Goal: Navigation & Orientation: Find specific page/section

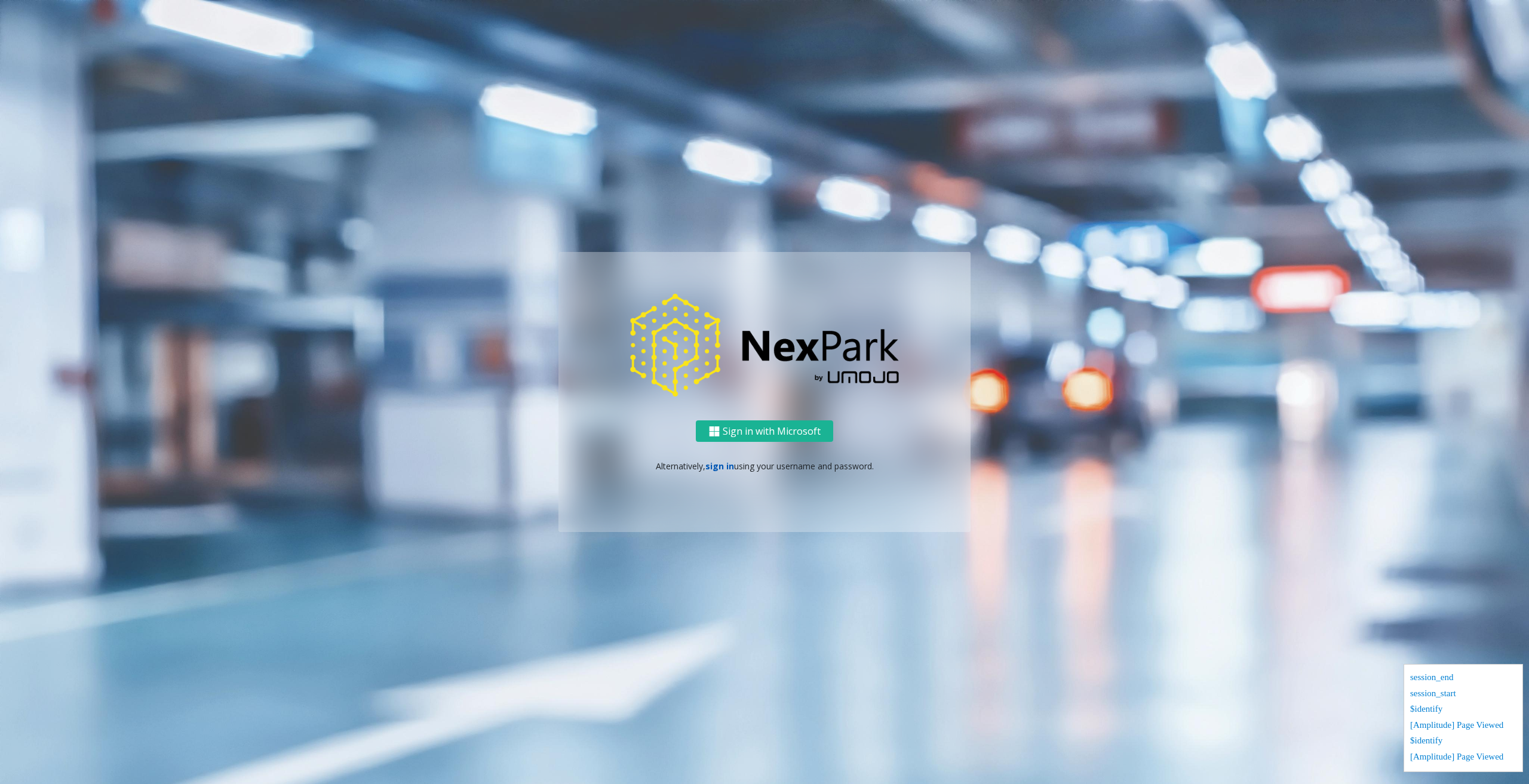
click at [719, 468] on link "sign in" at bounding box center [720, 467] width 29 height 11
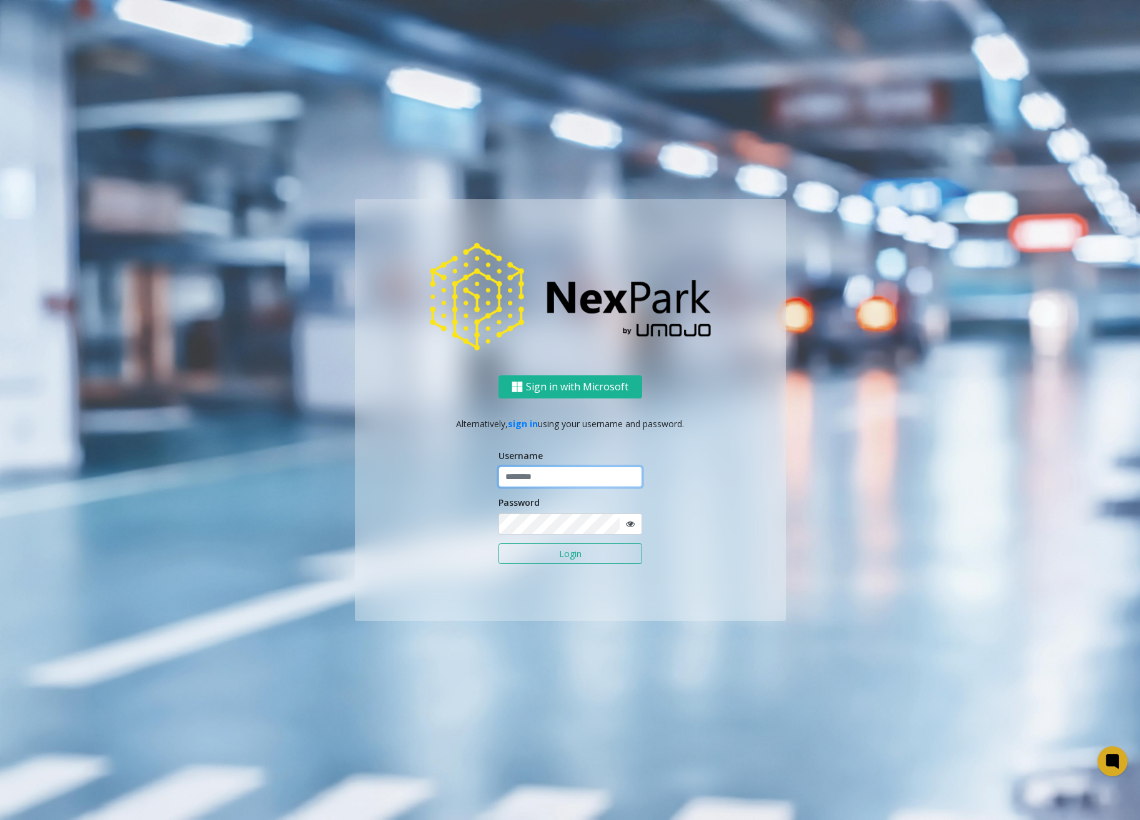
click at [563, 477] on input "text" at bounding box center [570, 477] width 144 height 21
type input "********"
click at [964, 638] on ng-component "Sign in with Microsoft Alternatively, sign in using your username and password.…" at bounding box center [570, 410] width 1140 height 820
click at [556, 547] on button "Login" at bounding box center [570, 553] width 144 height 21
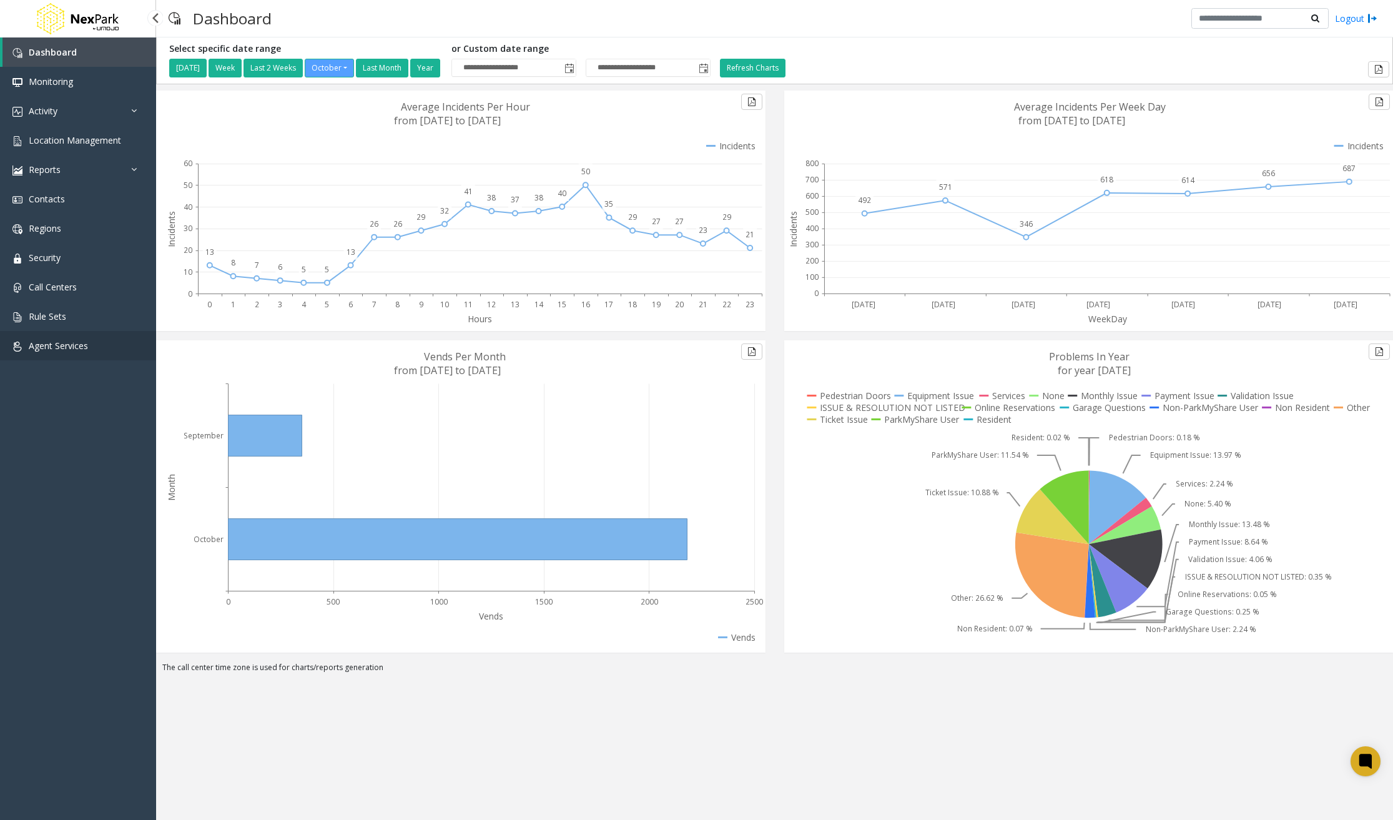
click at [81, 345] on span "Agent Services" at bounding box center [58, 346] width 59 height 12
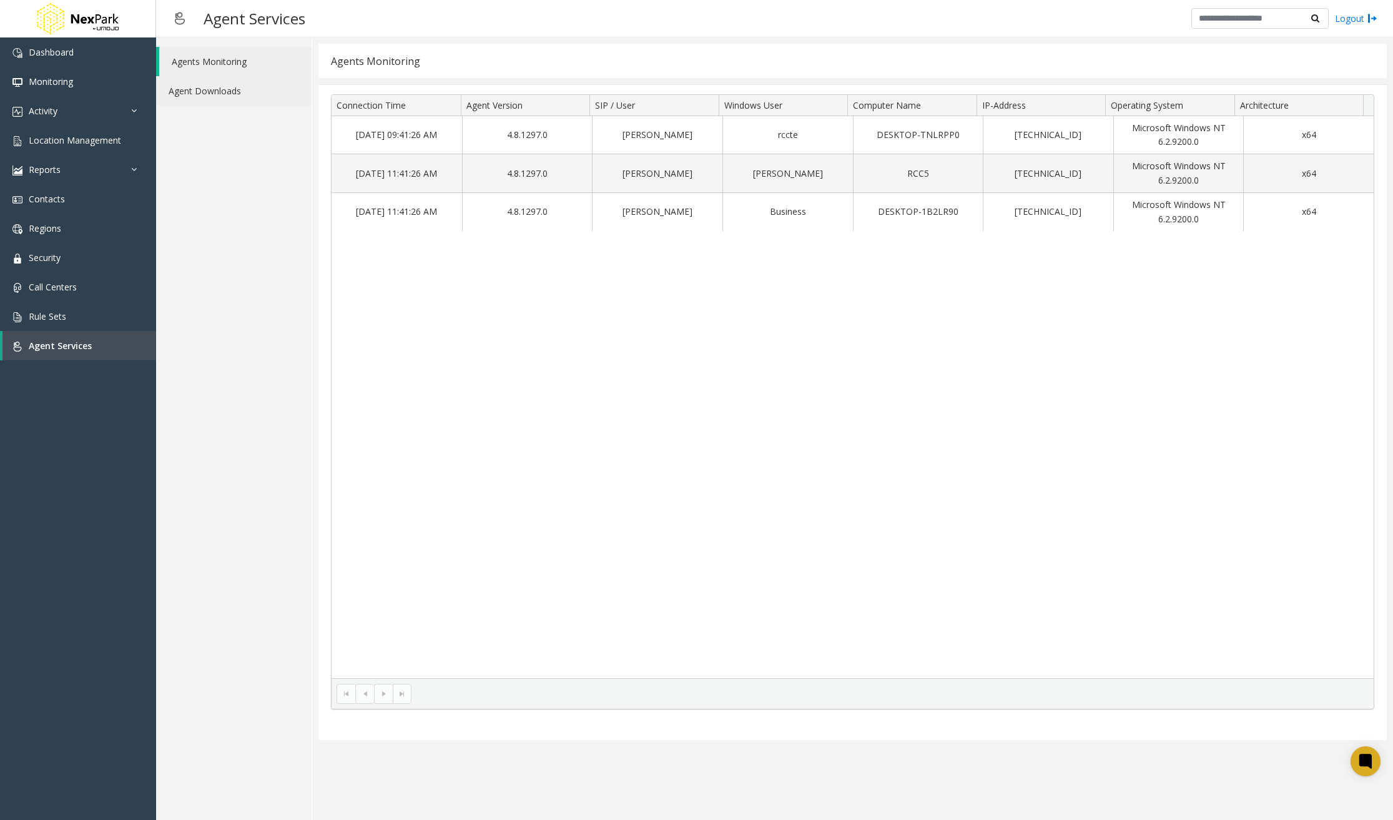
click at [247, 93] on link "Agent Downloads" at bounding box center [234, 90] width 156 height 29
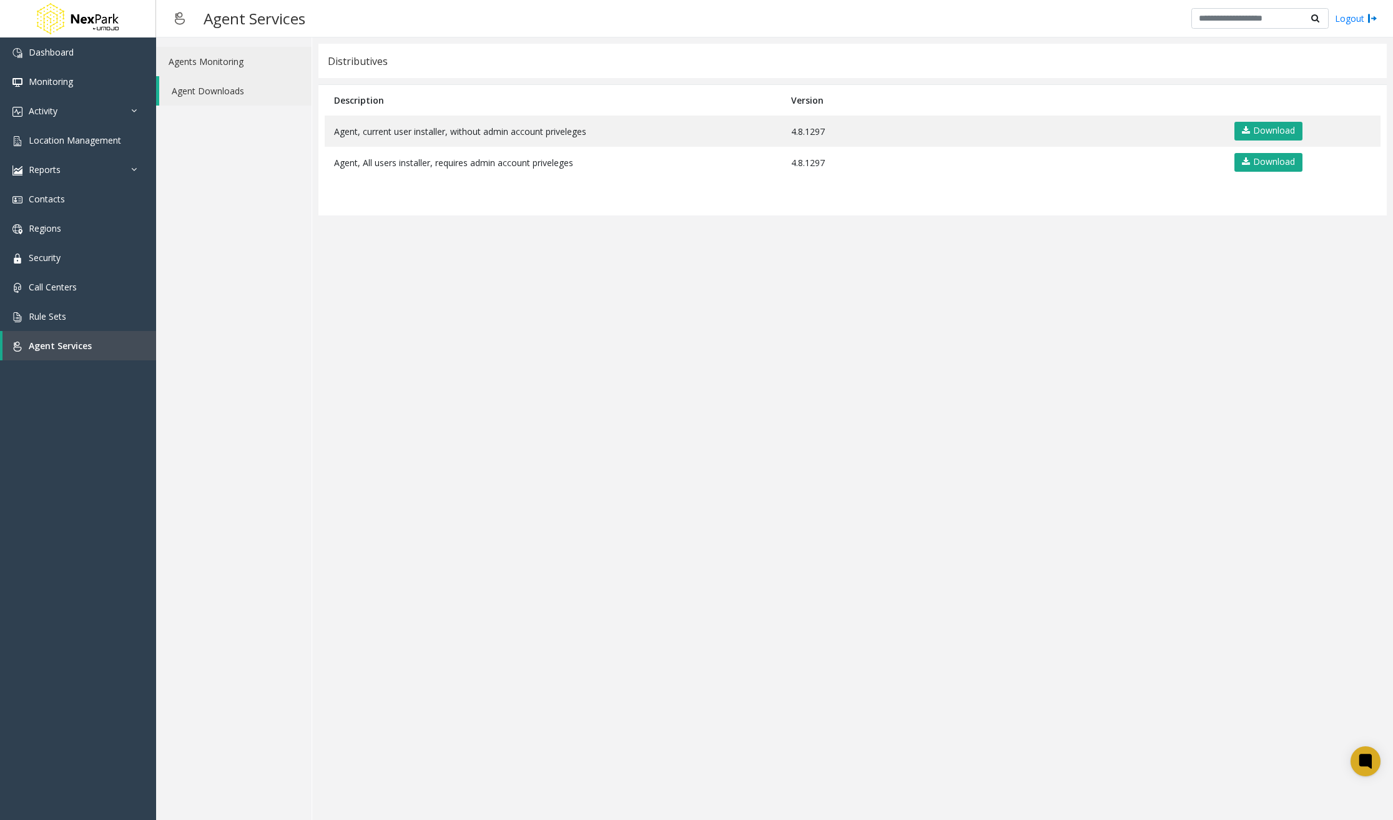
click at [253, 64] on link "Agents Monitoring" at bounding box center [234, 61] width 156 height 29
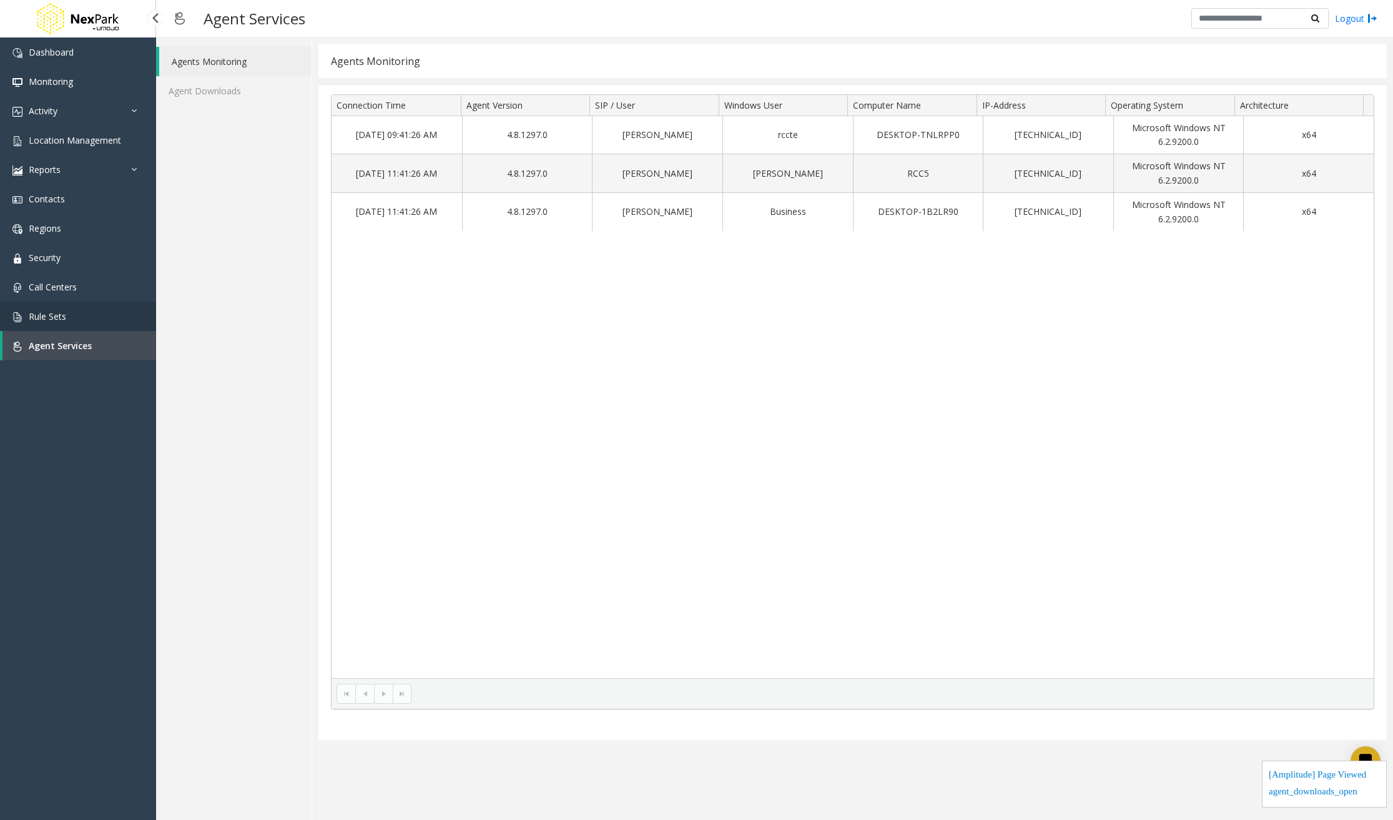
click at [61, 322] on link "Rule Sets" at bounding box center [78, 316] width 156 height 29
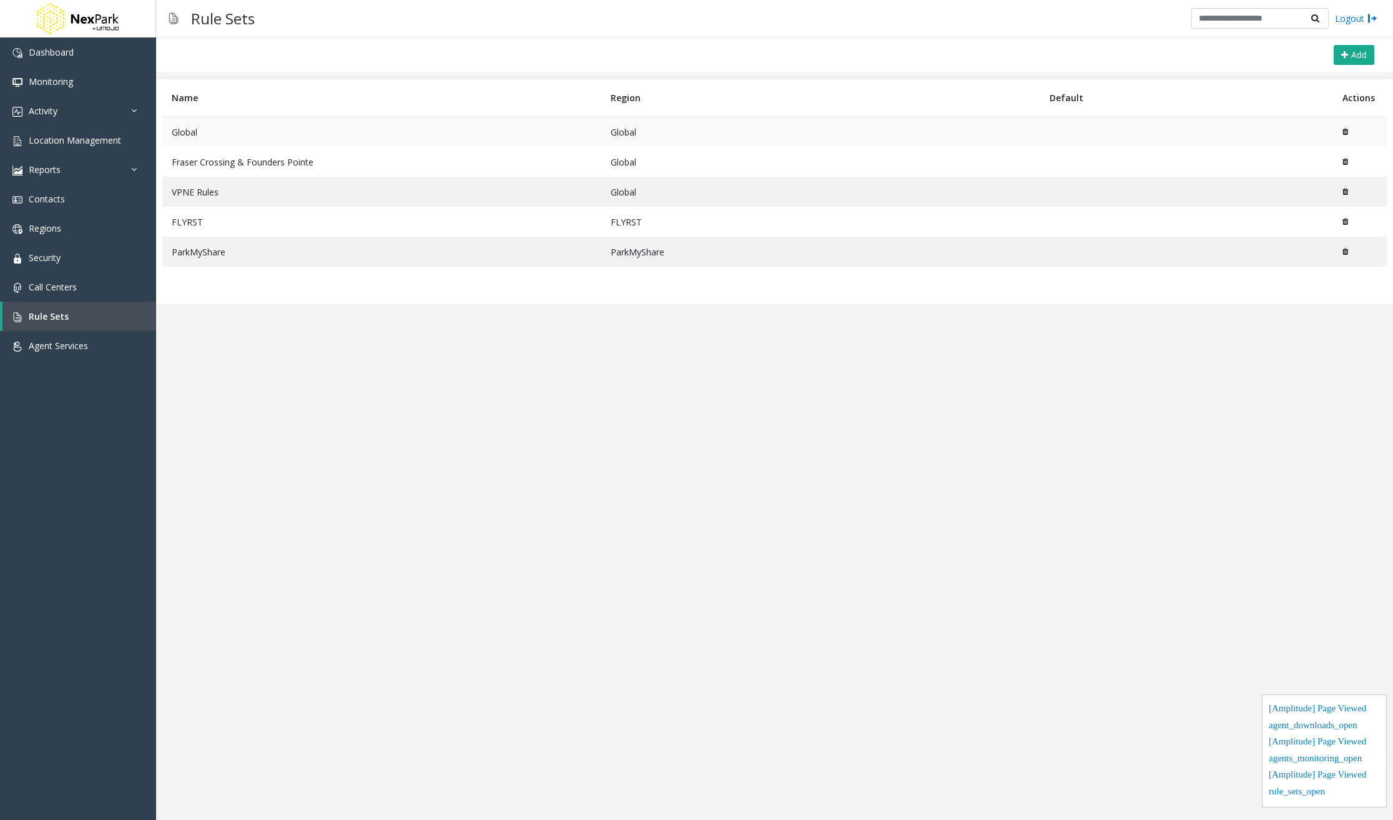
click at [208, 128] on td "Global" at bounding box center [381, 132] width 439 height 31
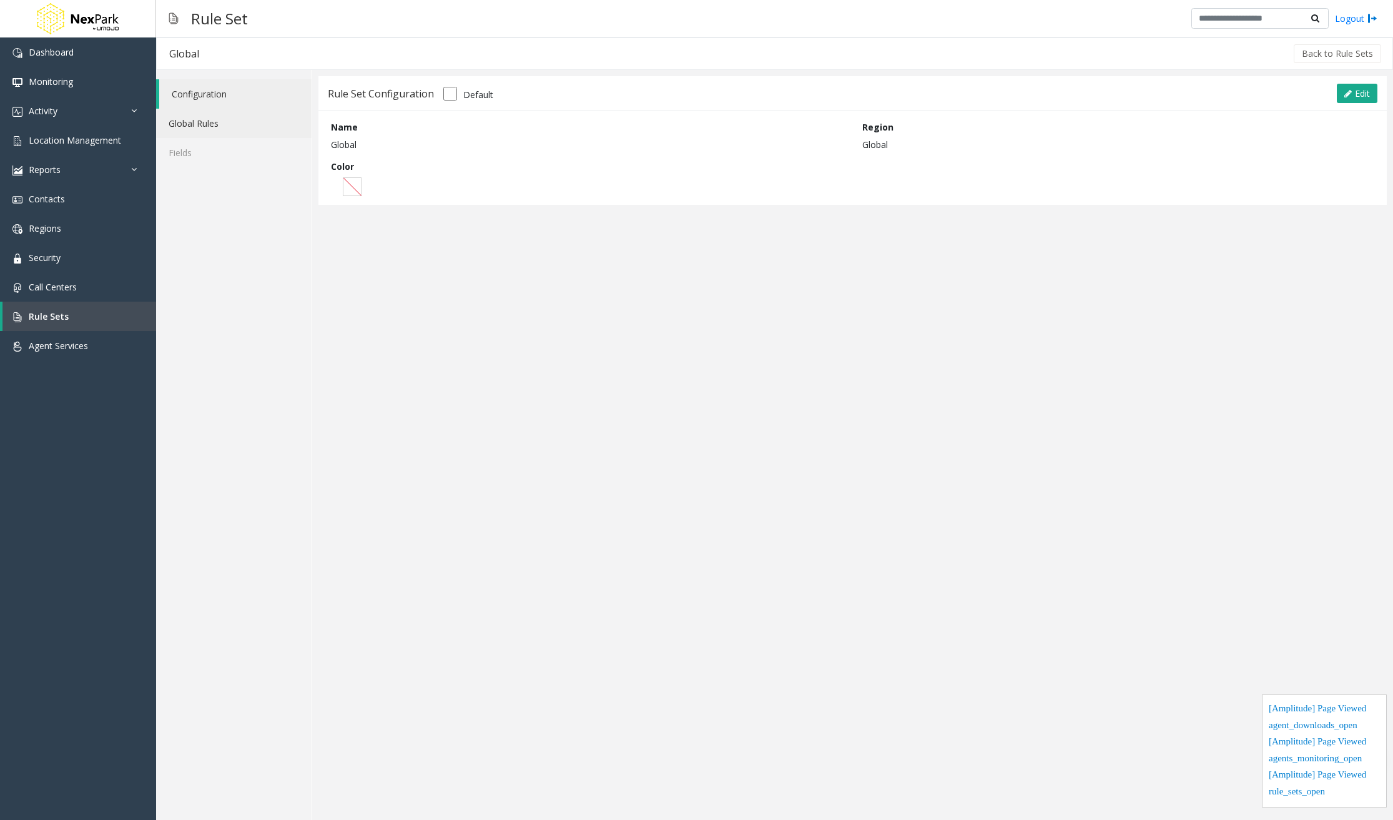
click at [208, 131] on link "Global Rules" at bounding box center [234, 123] width 156 height 29
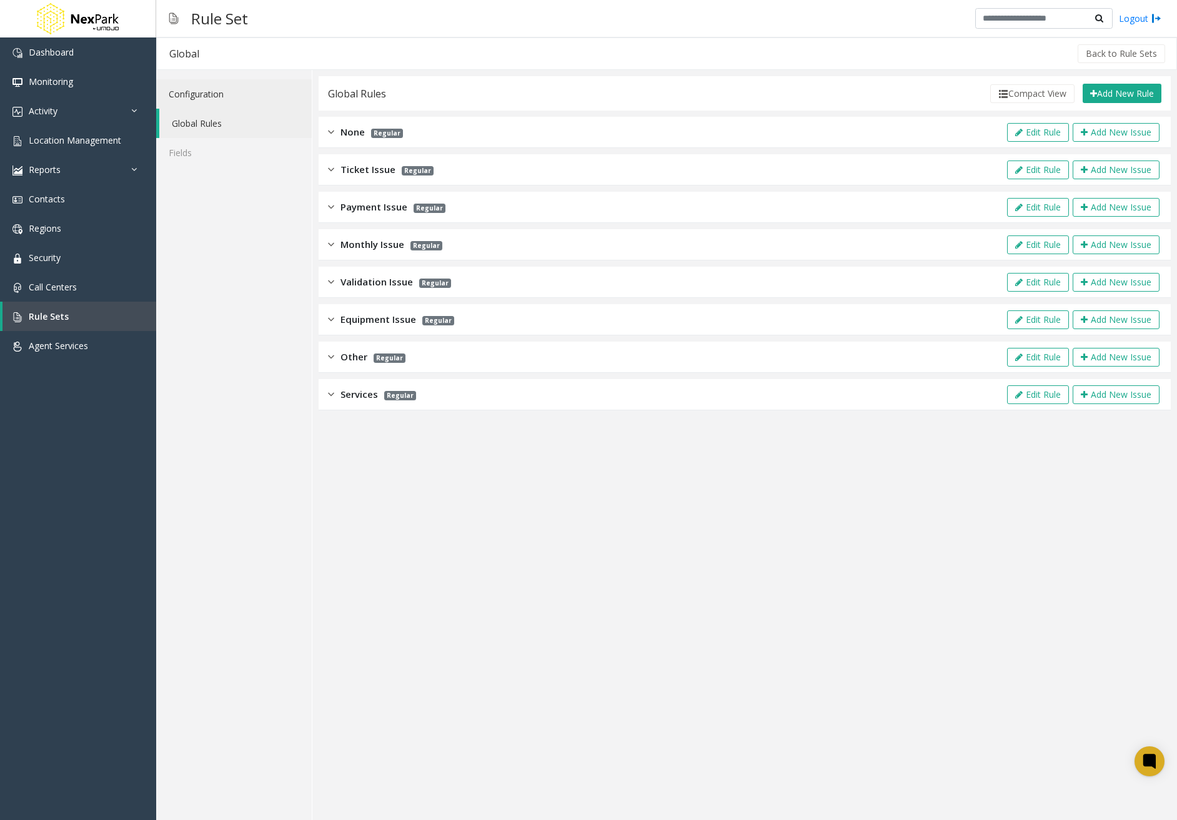
click at [224, 104] on link "Configuration" at bounding box center [234, 93] width 156 height 29
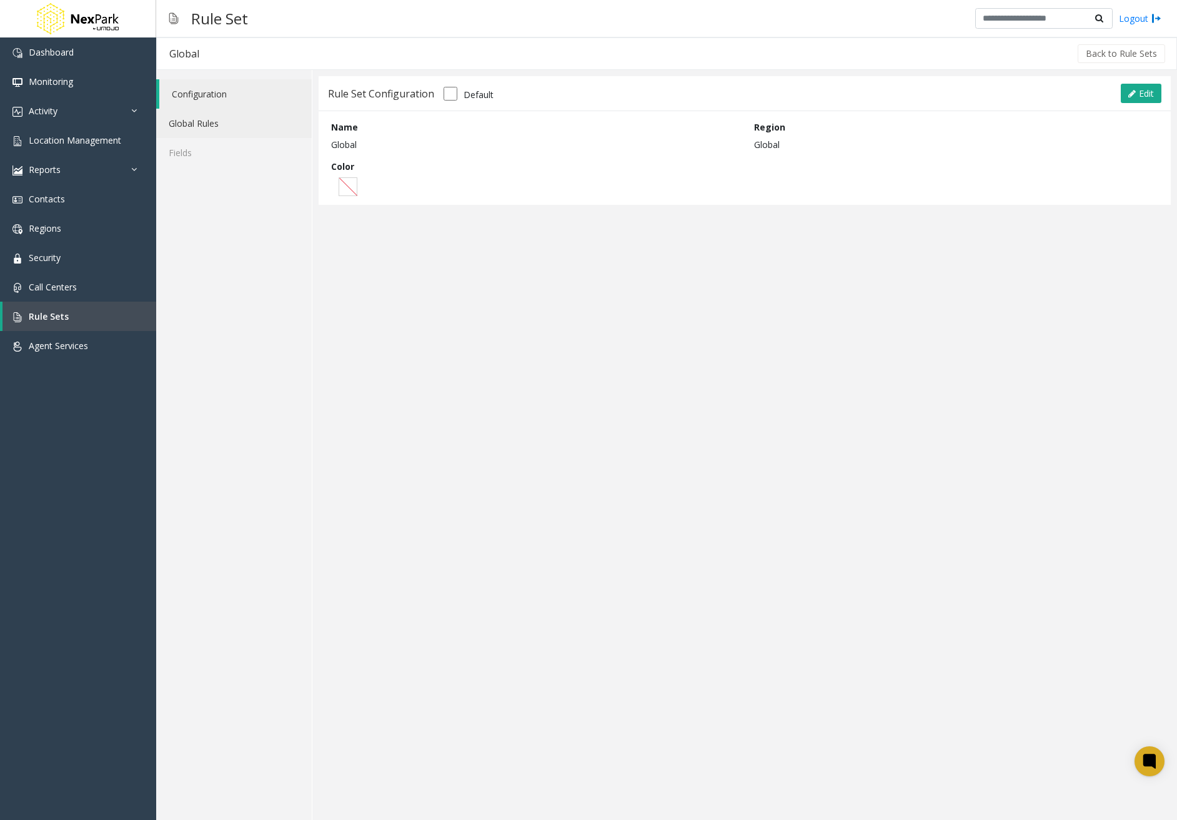
click at [221, 123] on link "Global Rules" at bounding box center [234, 123] width 156 height 29
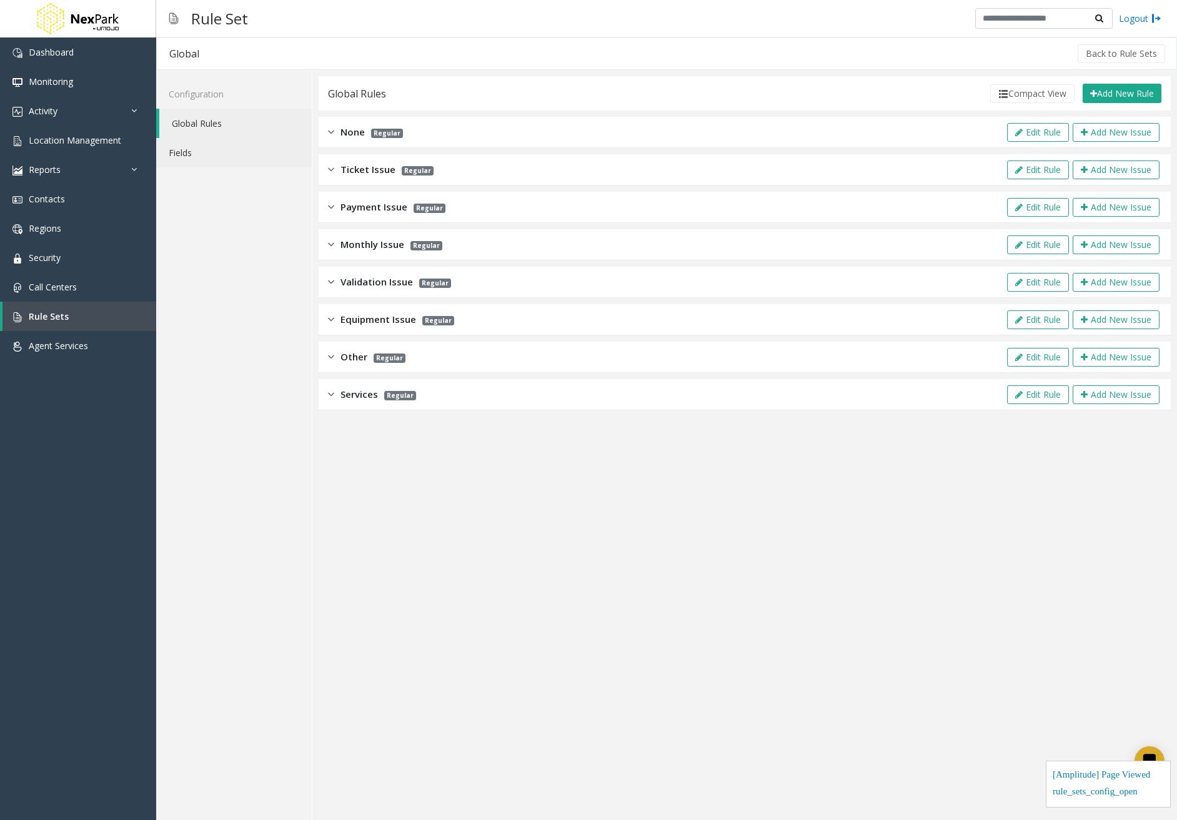
click at [214, 154] on link "Fields" at bounding box center [234, 152] width 156 height 29
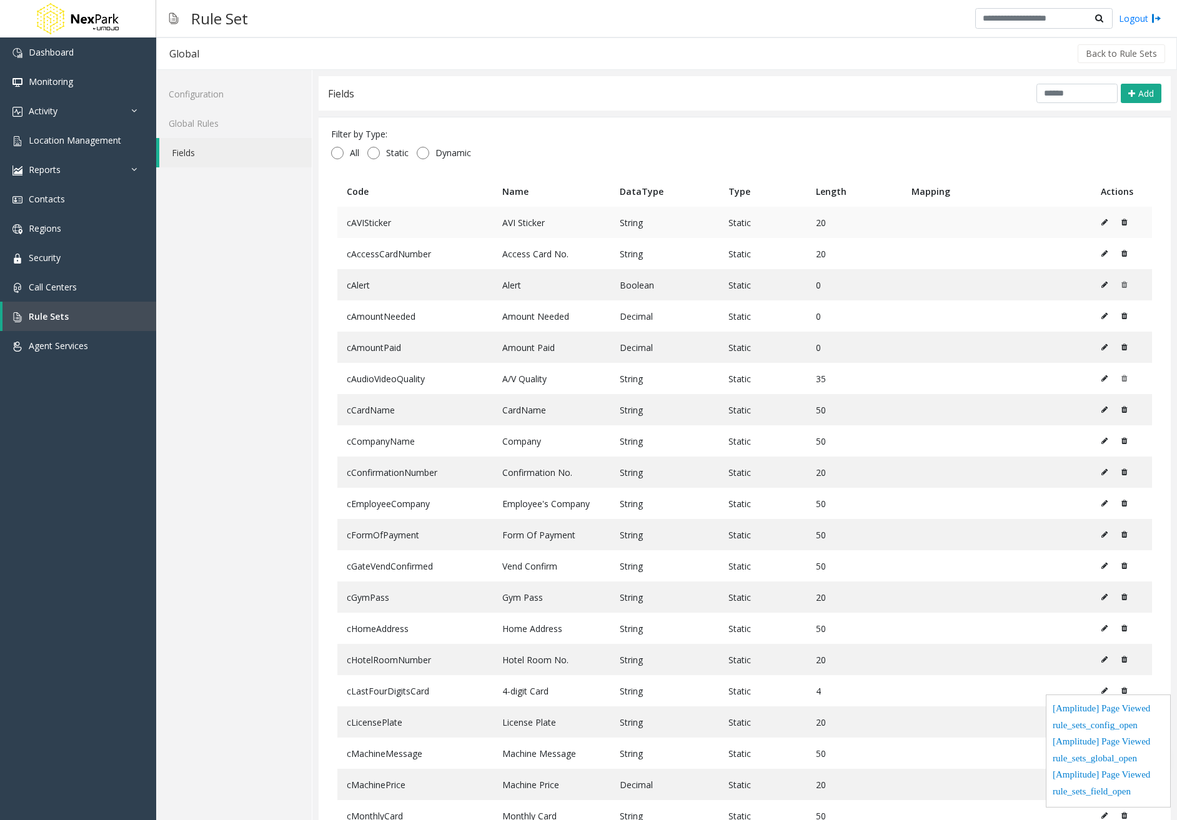
click at [1101, 222] on icon at bounding box center [1104, 222] width 6 height 7
type input "**********"
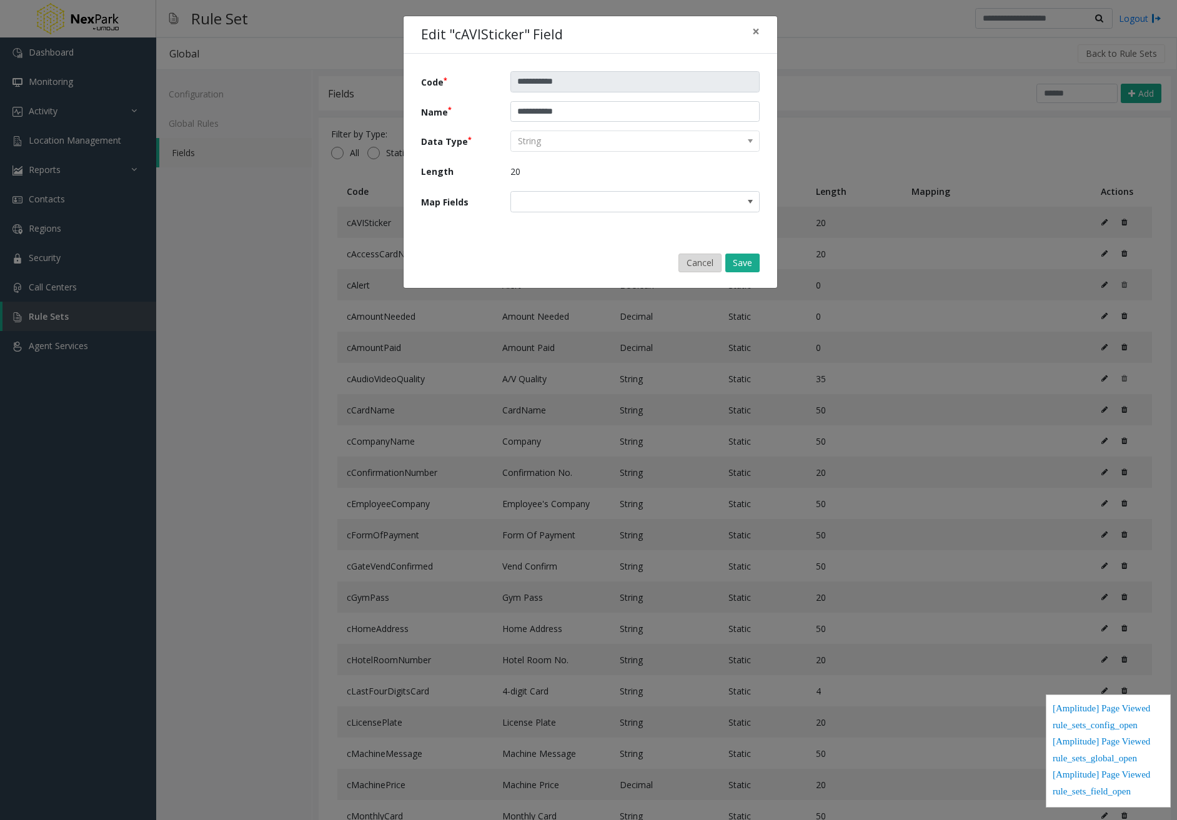
click at [701, 265] on button "Cancel" at bounding box center [699, 263] width 43 height 19
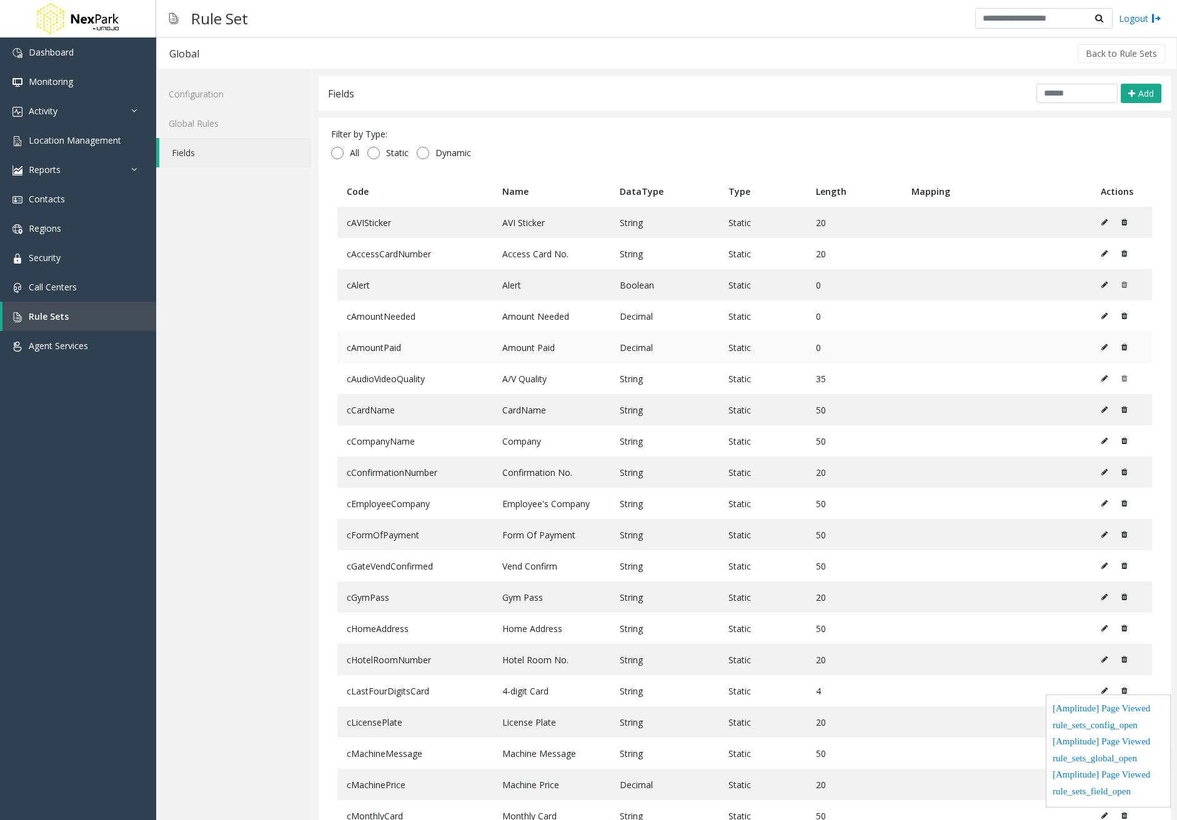
click at [1101, 345] on icon at bounding box center [1104, 347] width 6 height 7
type input "**********"
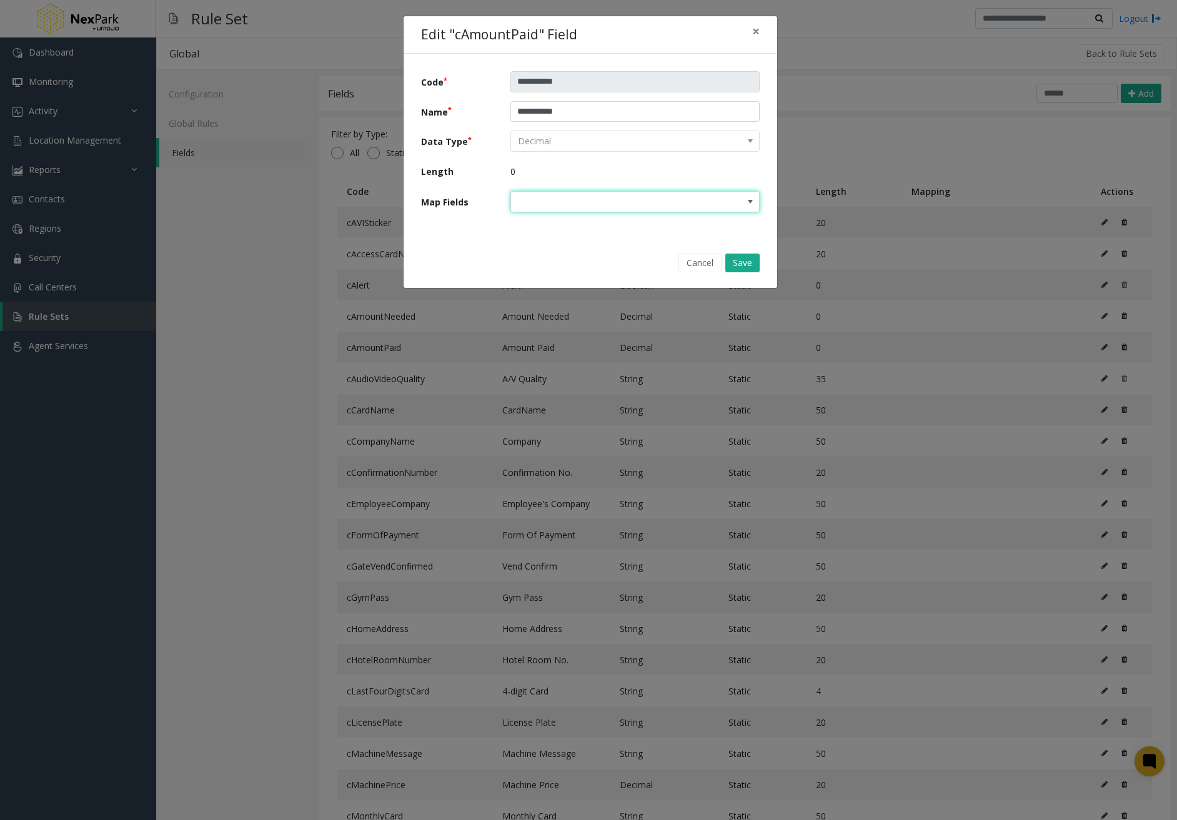
click at [754, 201] on span at bounding box center [750, 202] width 10 height 10
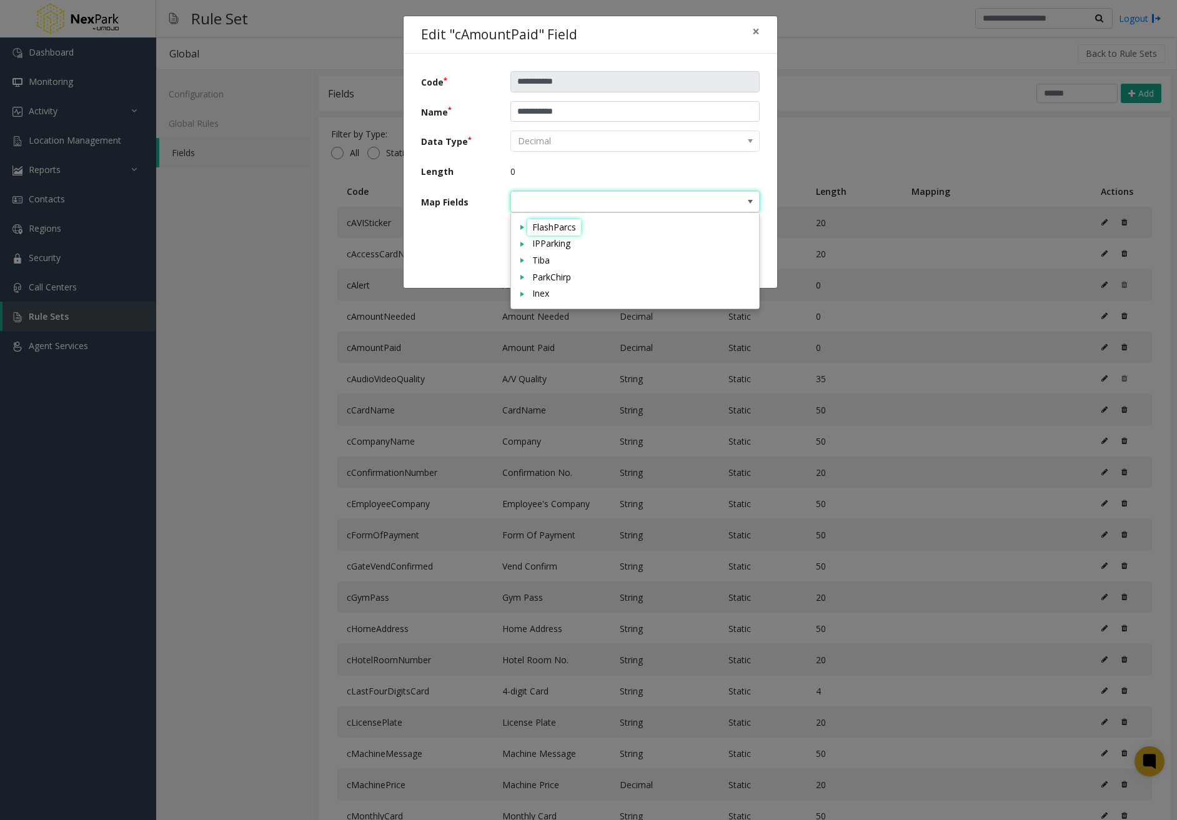
click at [442, 255] on div "Cancel Save" at bounding box center [590, 263] width 356 height 32
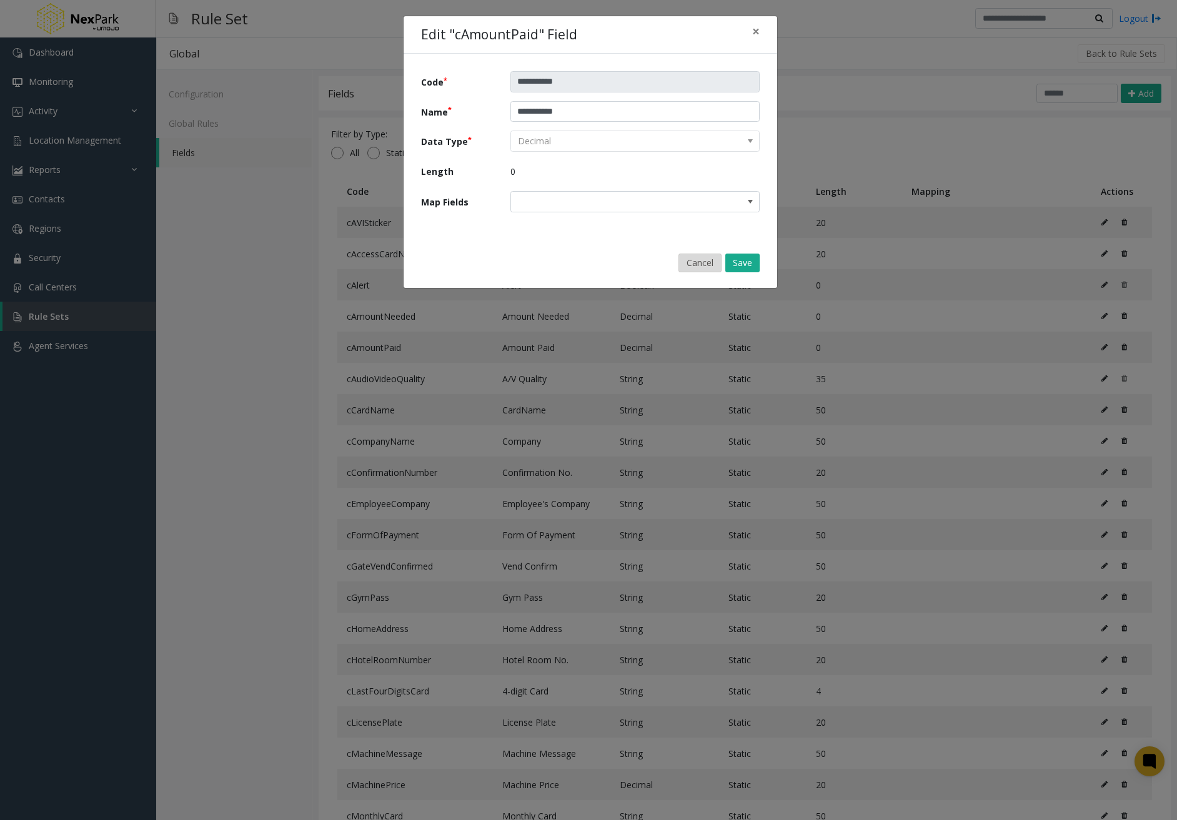
click at [696, 262] on button "Cancel" at bounding box center [699, 263] width 43 height 19
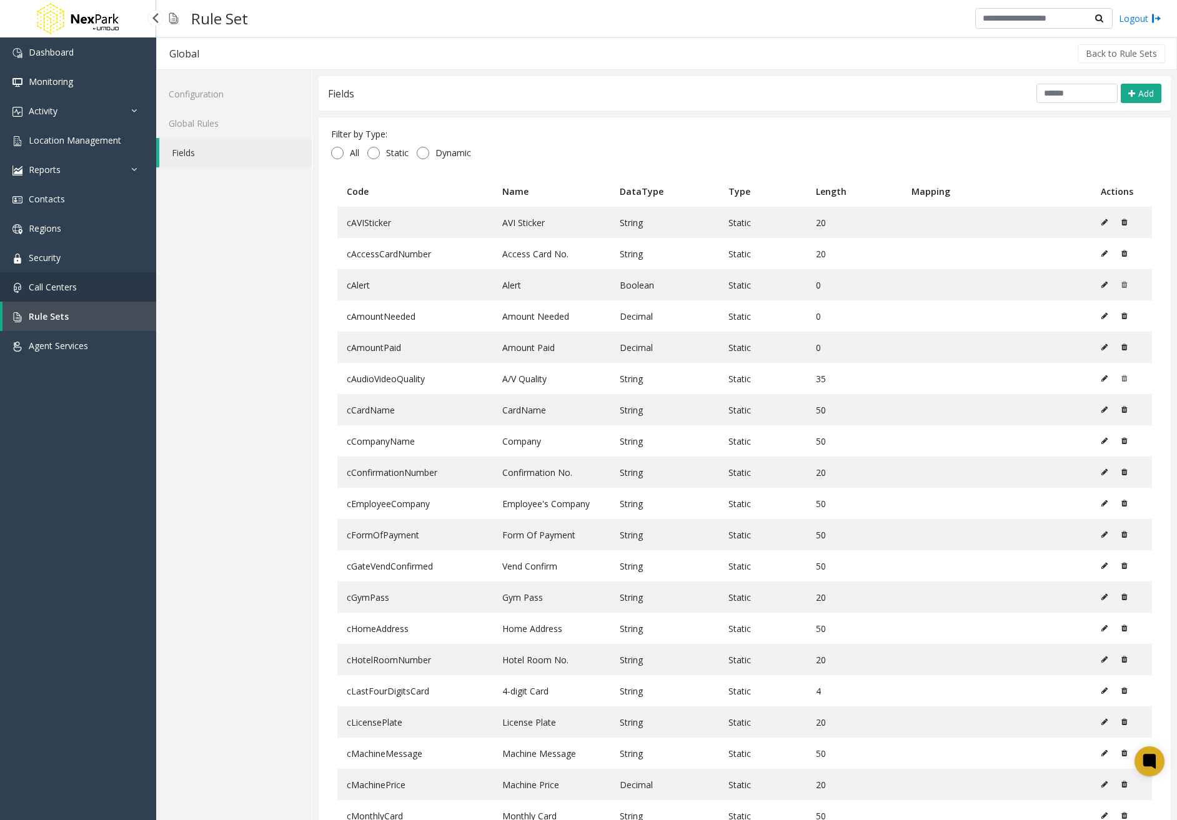
click at [93, 285] on link "Call Centers" at bounding box center [78, 286] width 156 height 29
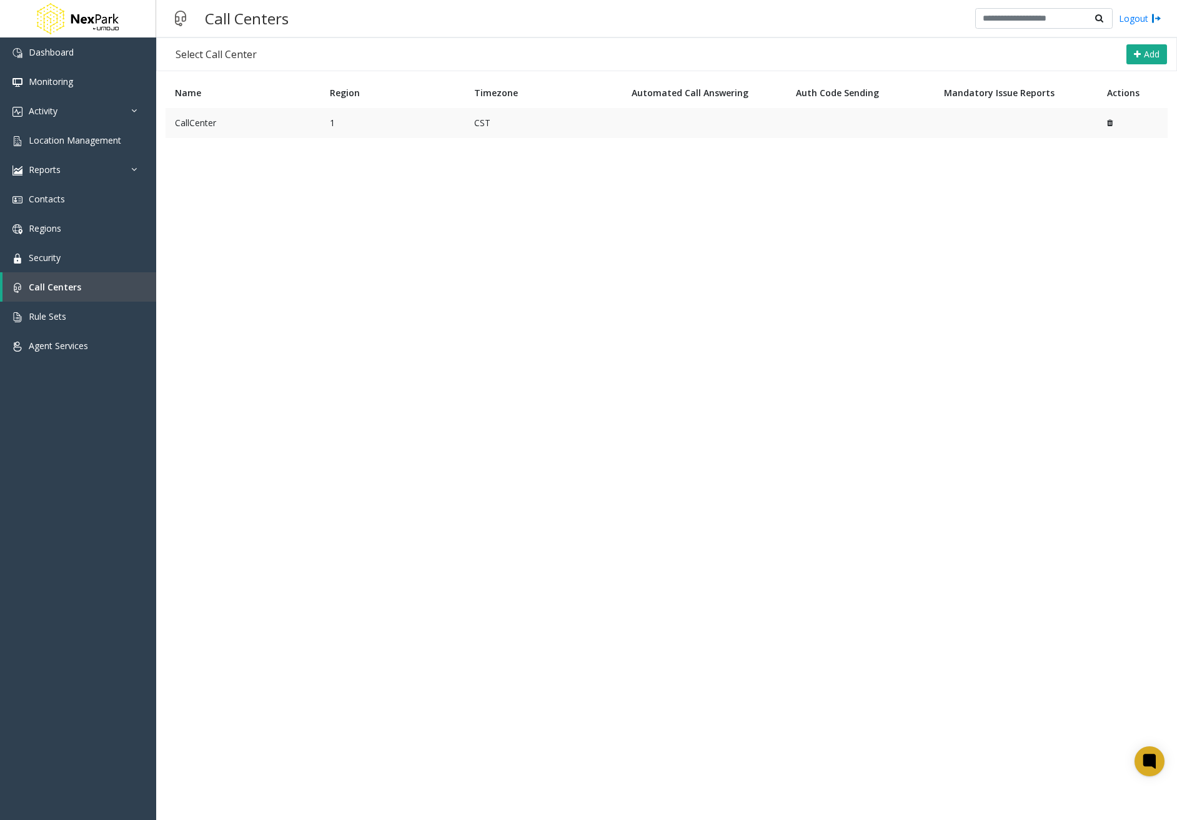
click at [207, 131] on td "CallCenter" at bounding box center [243, 123] width 155 height 30
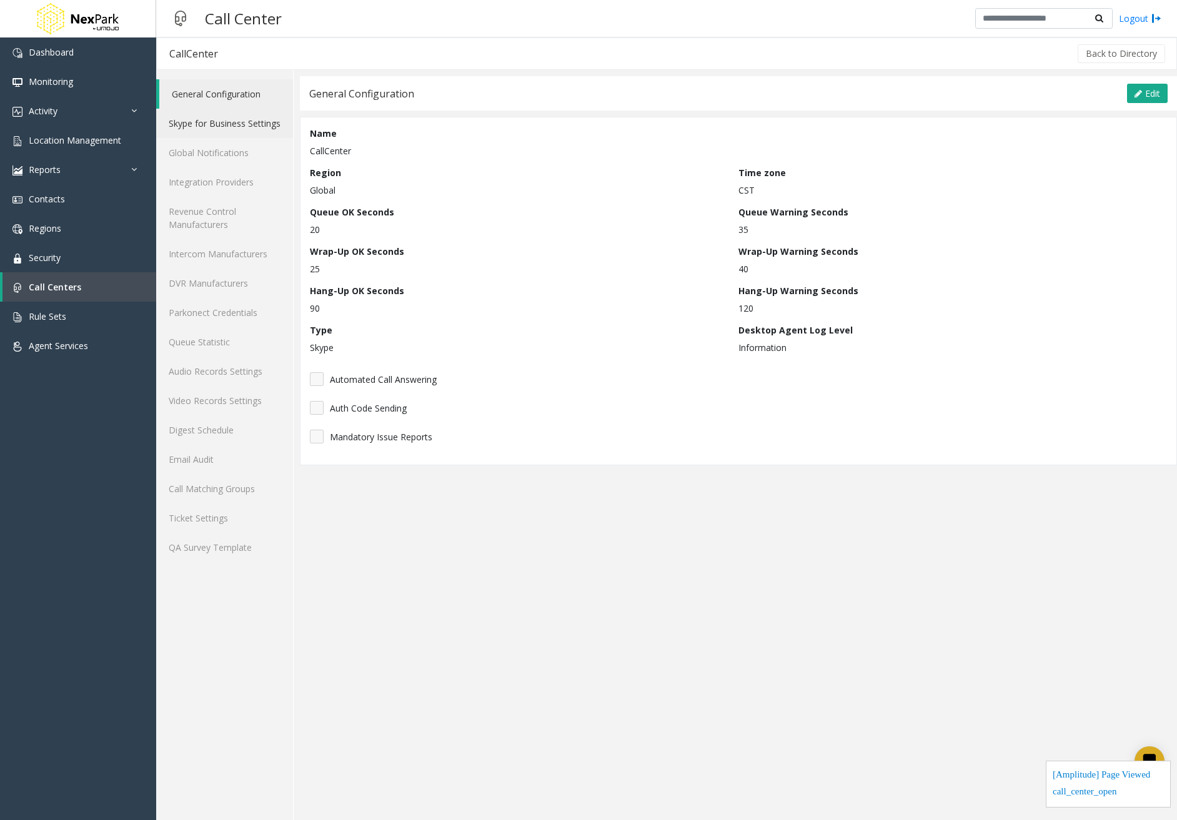
click at [207, 131] on link "Skype for Business Settings" at bounding box center [224, 123] width 137 height 29
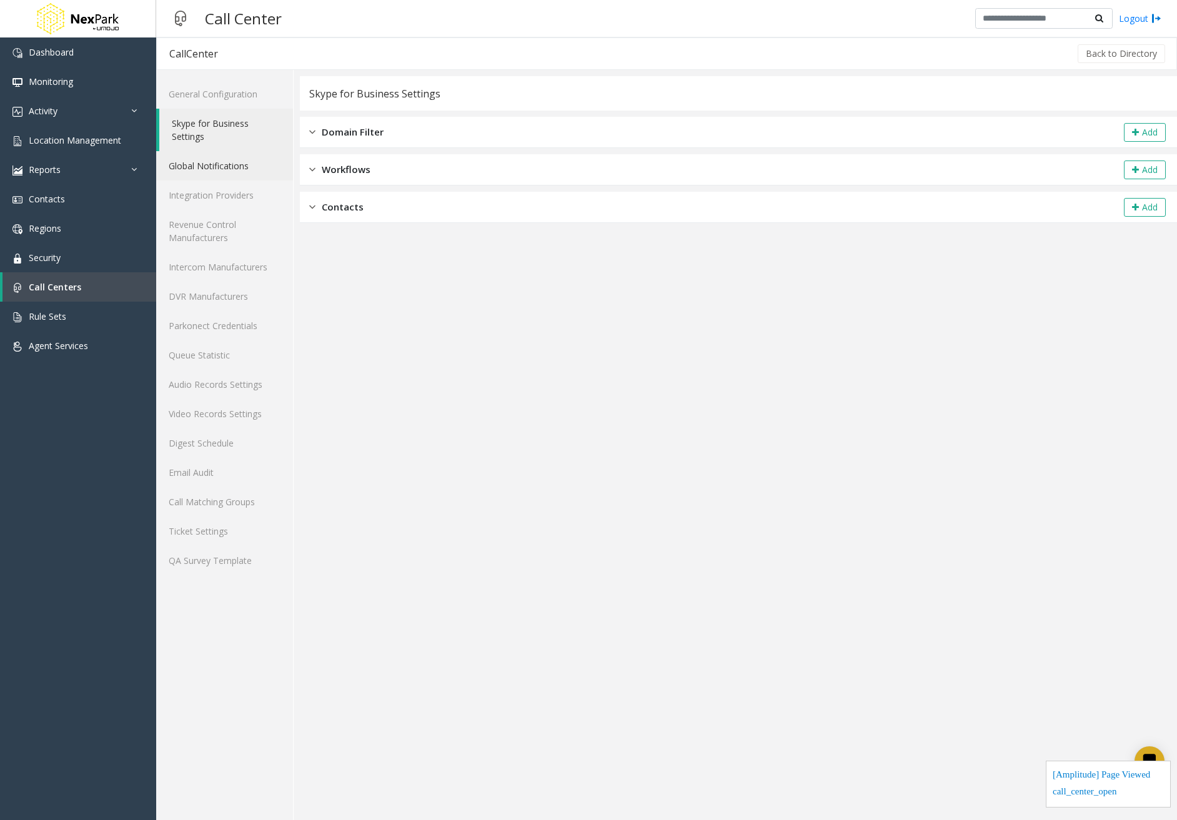
click at [209, 159] on link "Global Notifications" at bounding box center [224, 165] width 137 height 29
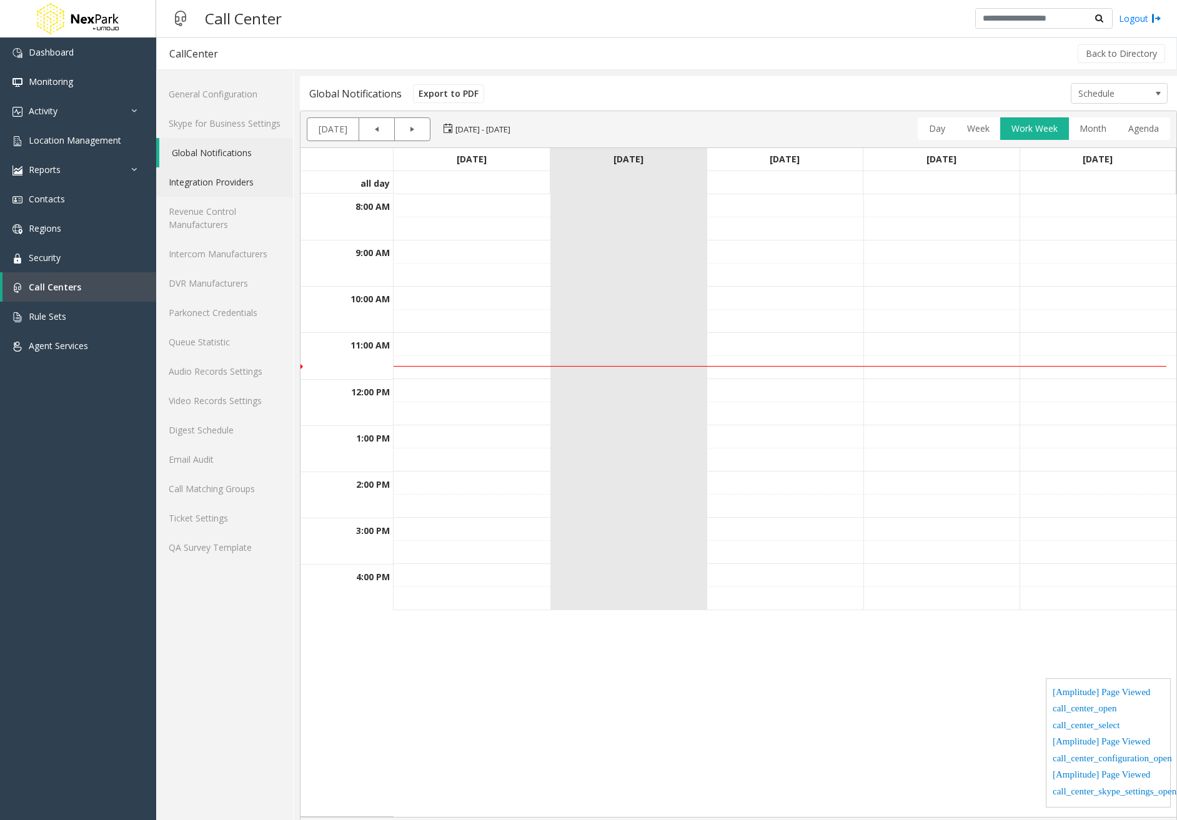
click at [219, 192] on link "Integration Providers" at bounding box center [224, 181] width 137 height 29
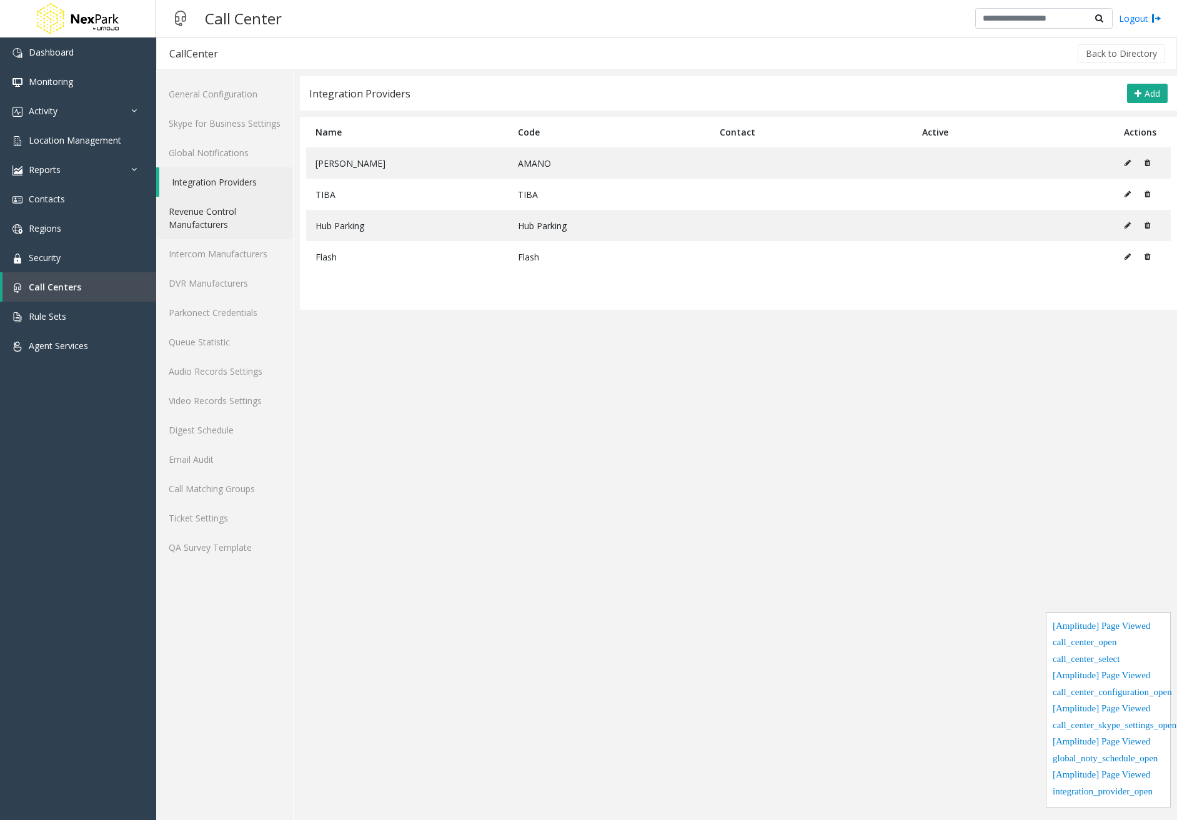
click at [225, 215] on link "Revenue Control Manufacturers" at bounding box center [224, 218] width 137 height 42
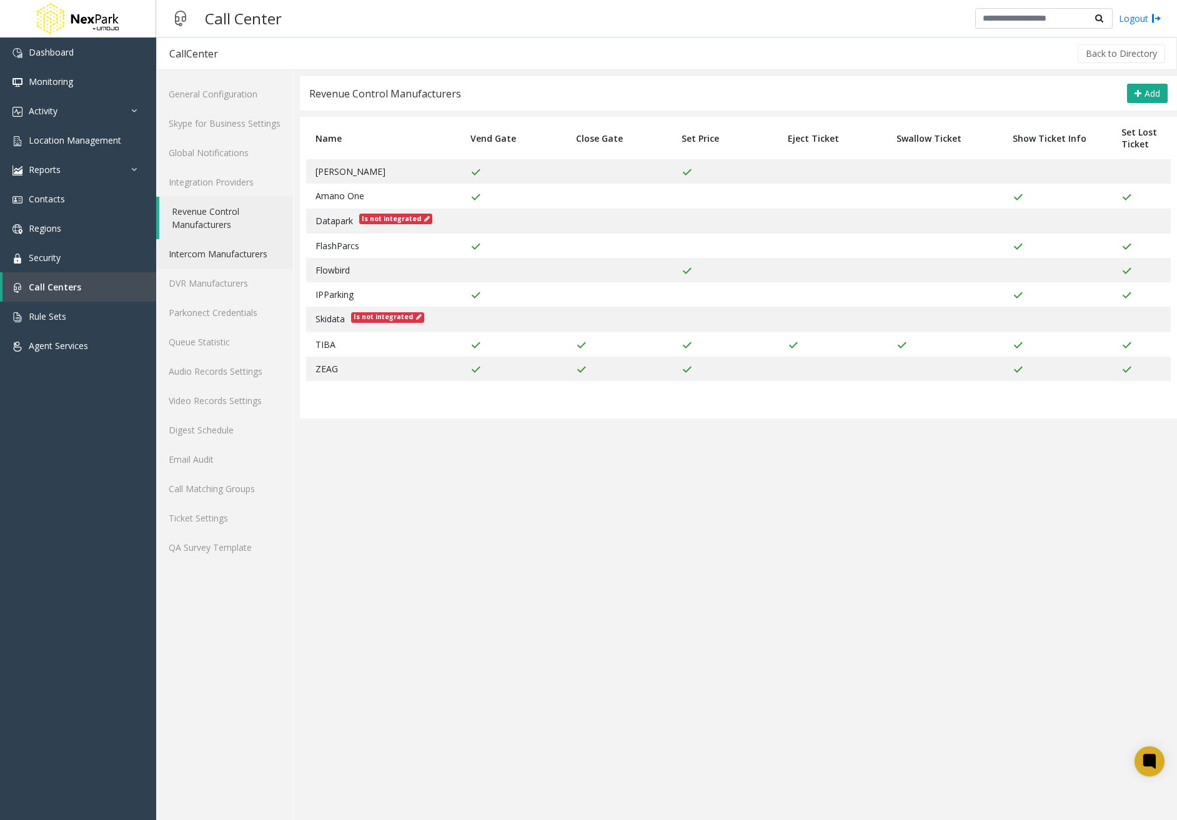
click at [235, 249] on link "Intercom Manufacturers" at bounding box center [224, 253] width 137 height 29
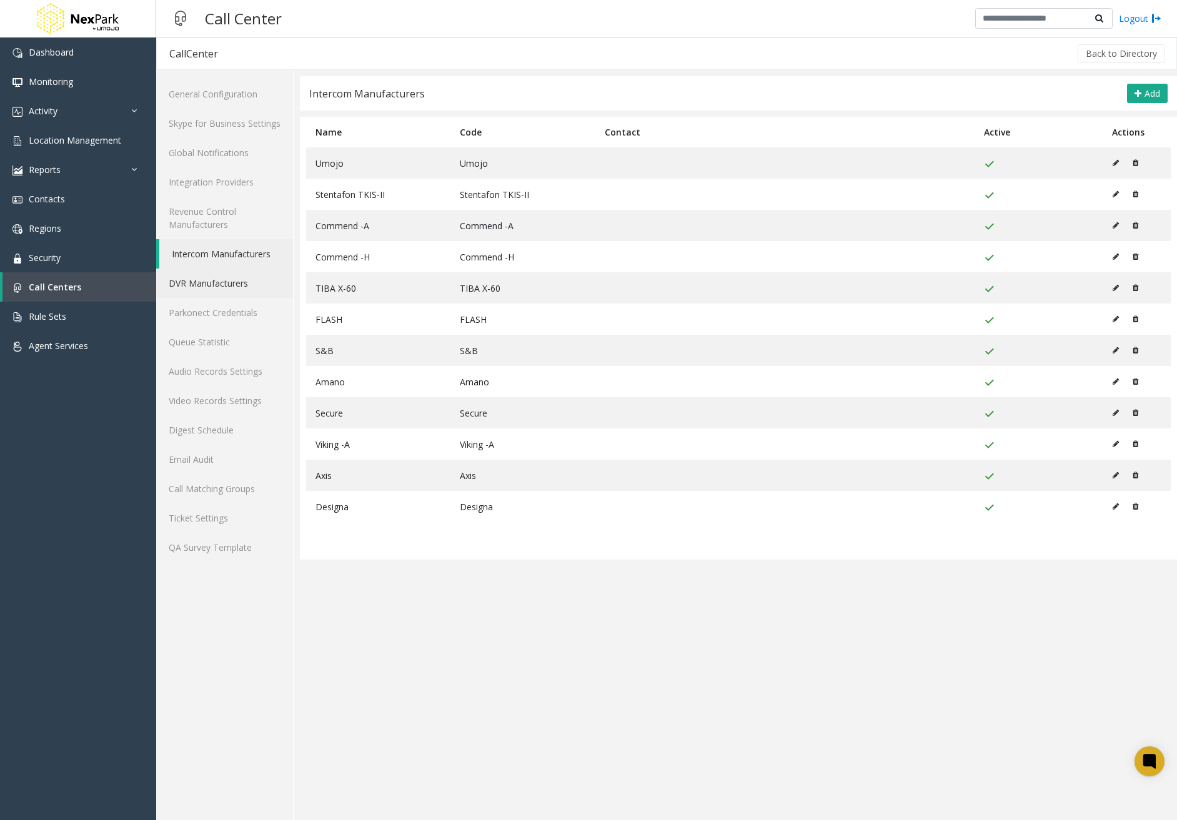
click at [226, 283] on link "DVR Manufacturers" at bounding box center [224, 283] width 137 height 29
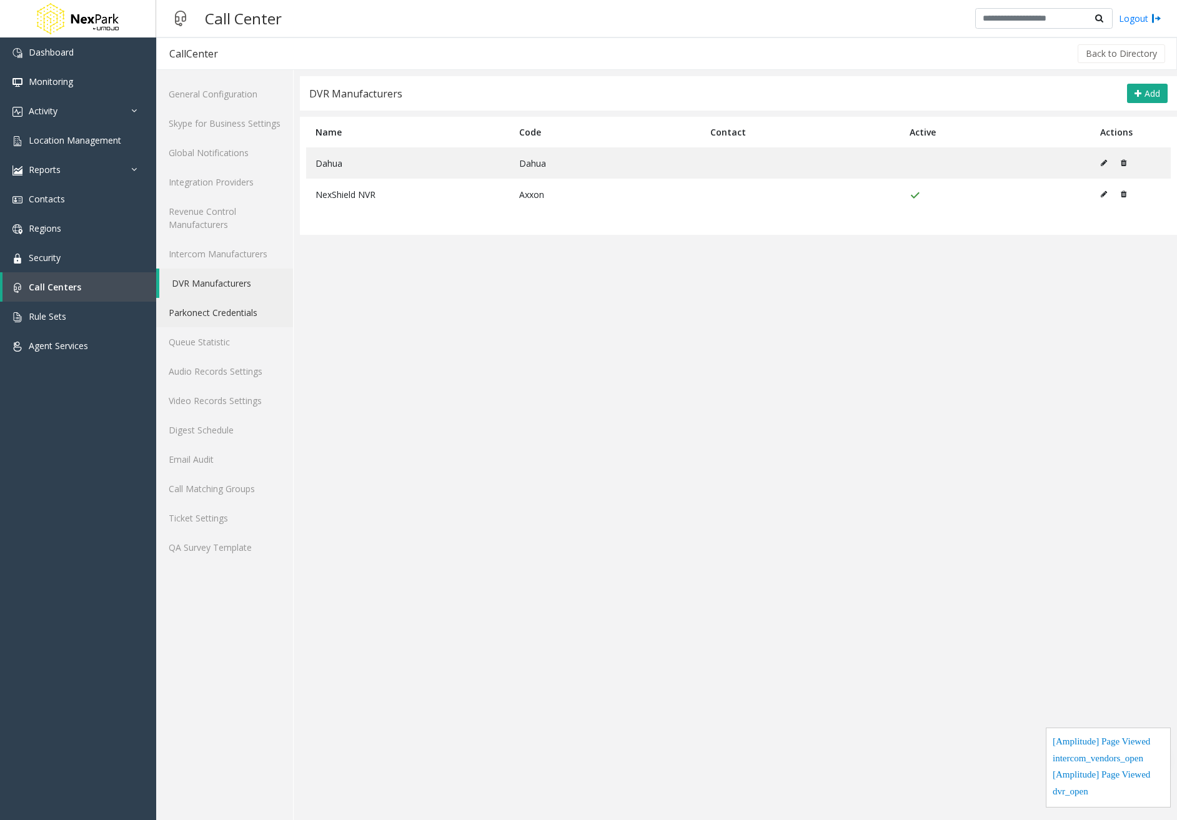
click at [219, 317] on link "Parkonect Credentials" at bounding box center [224, 312] width 137 height 29
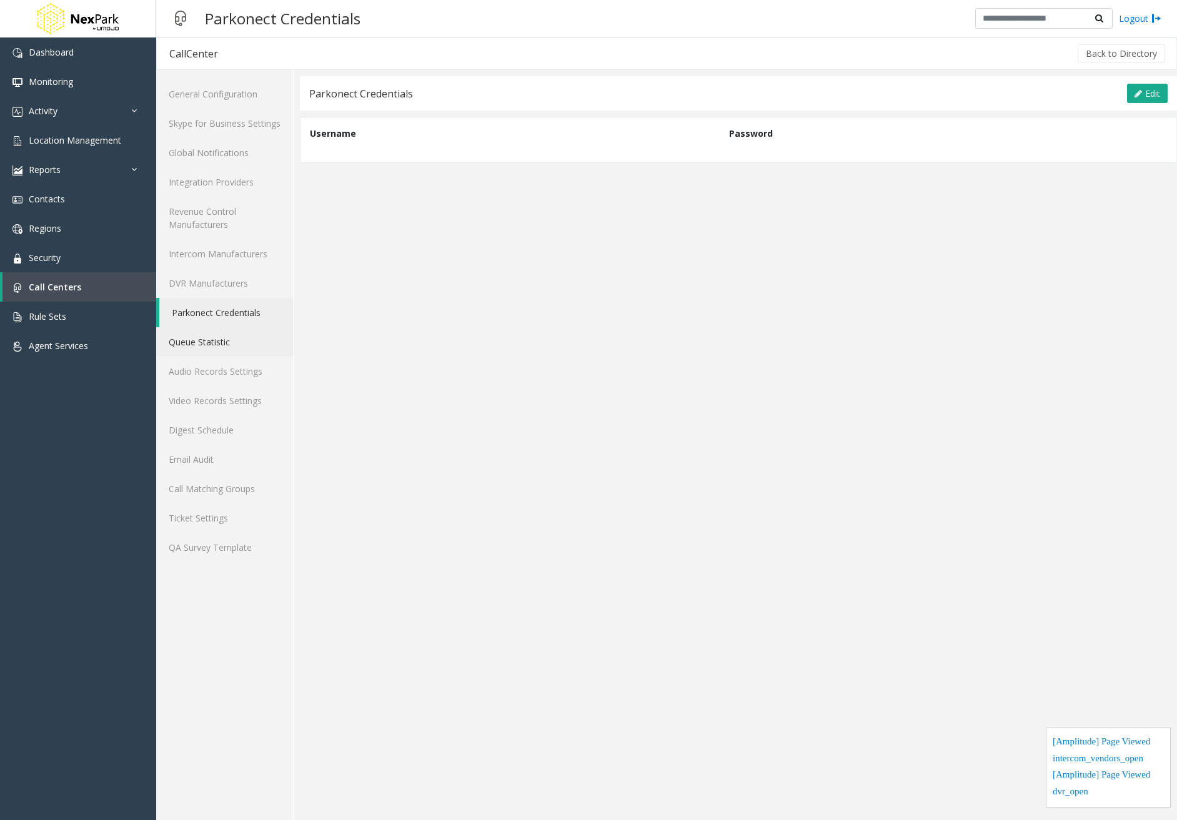
click at [219, 345] on link "Queue Statistic" at bounding box center [224, 341] width 137 height 29
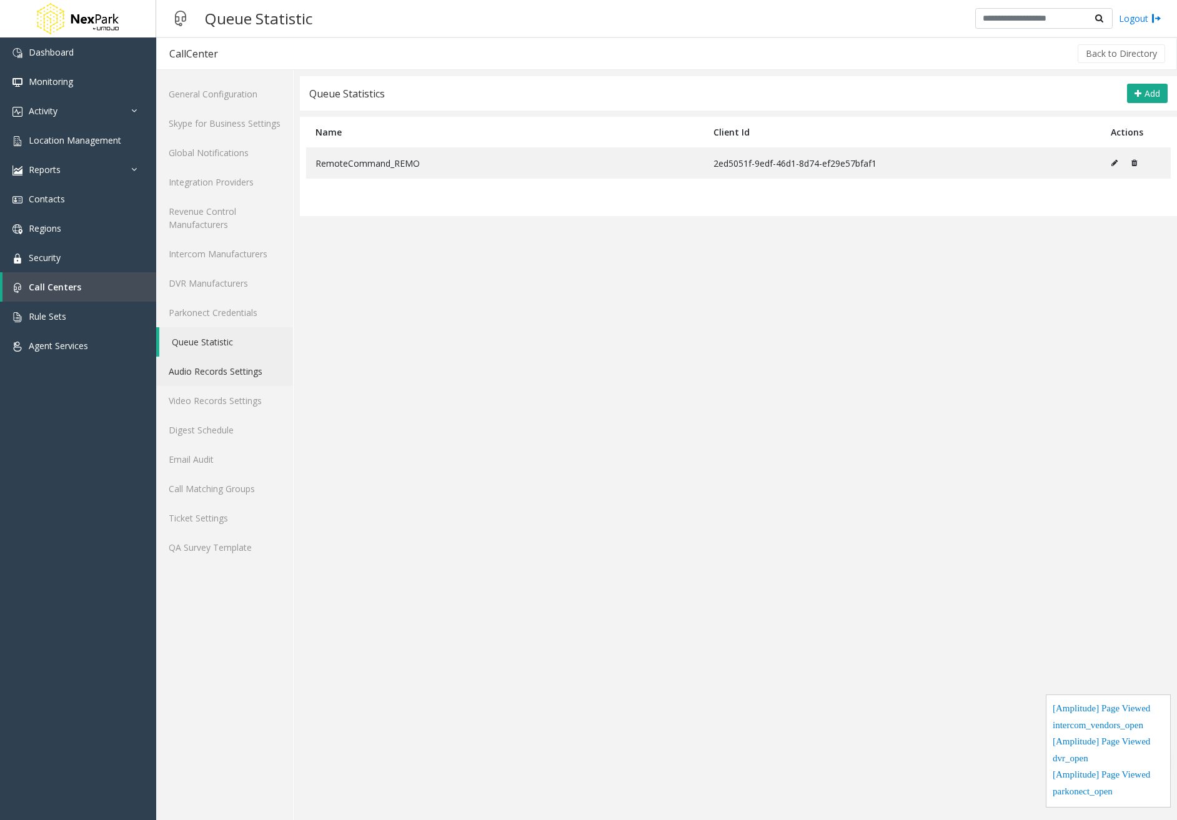
click at [231, 375] on link "Audio Records Settings" at bounding box center [224, 371] width 137 height 29
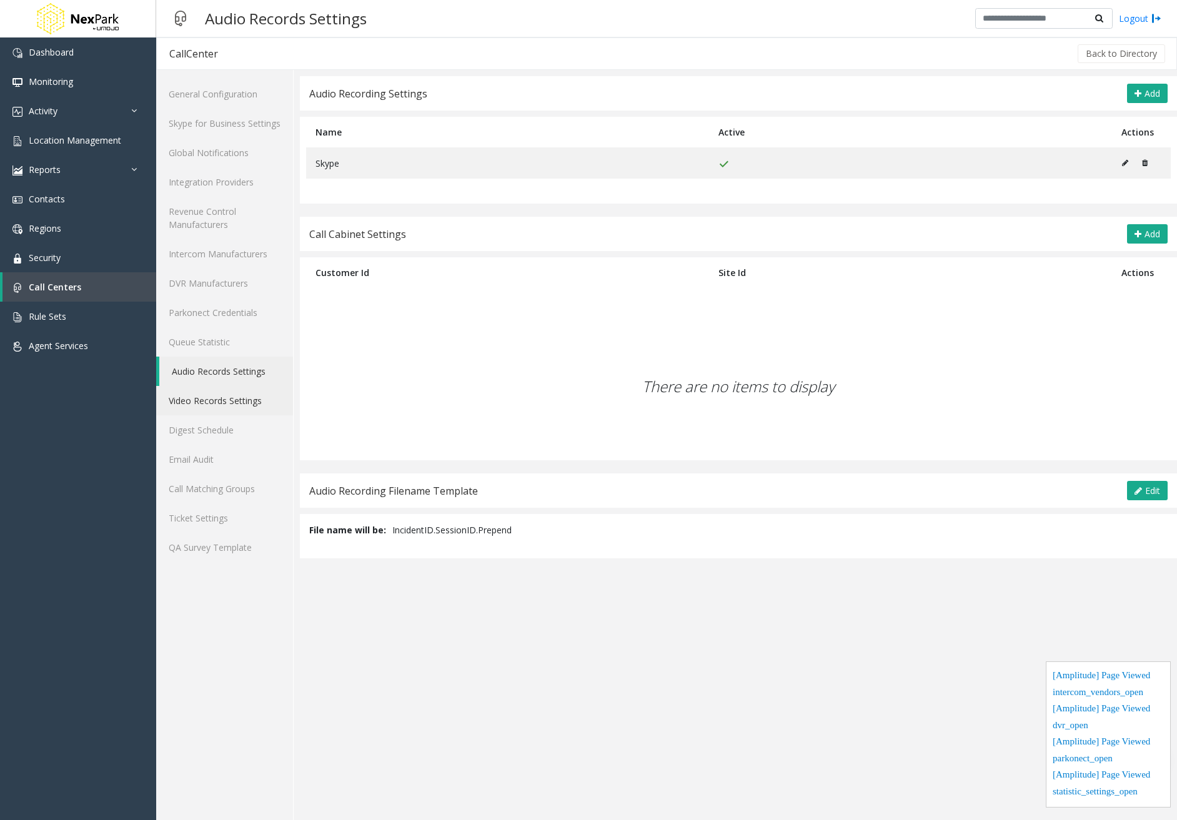
click at [230, 398] on link "Video Records Settings" at bounding box center [224, 400] width 137 height 29
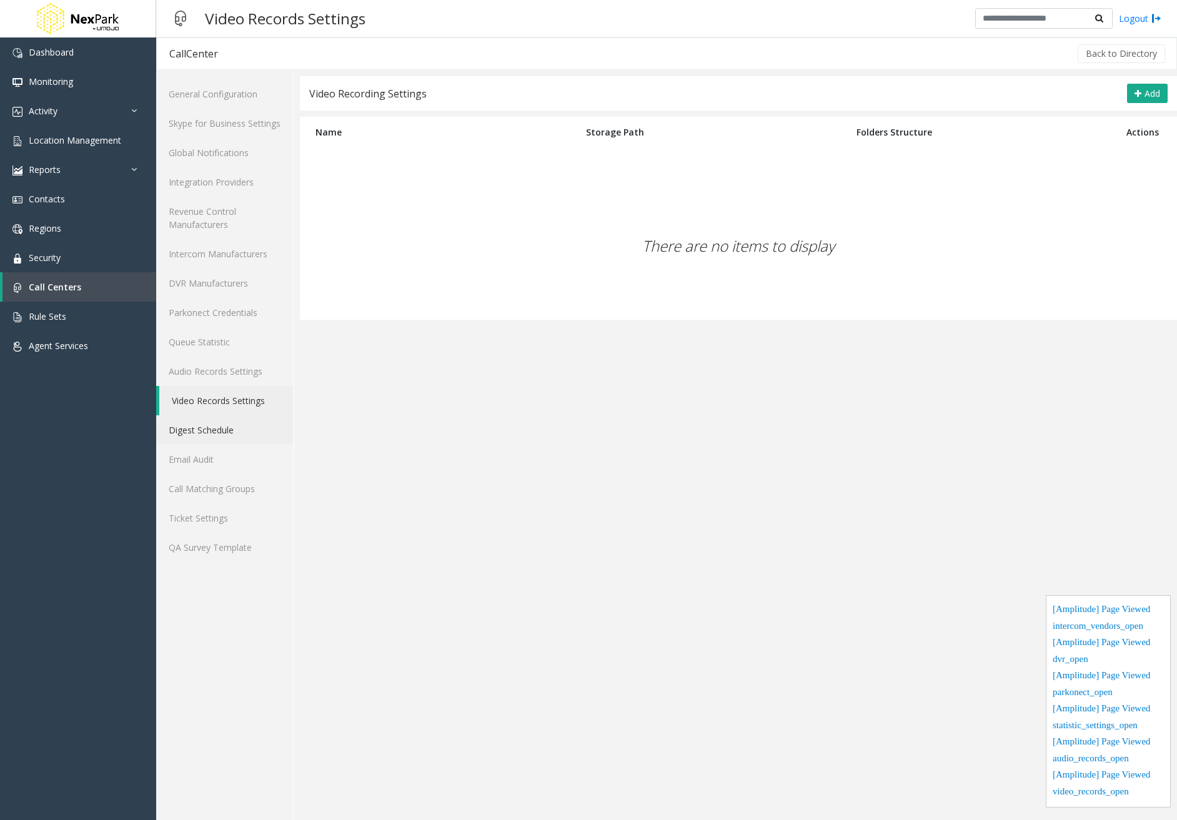
click at [223, 432] on link "Digest Schedule" at bounding box center [224, 429] width 137 height 29
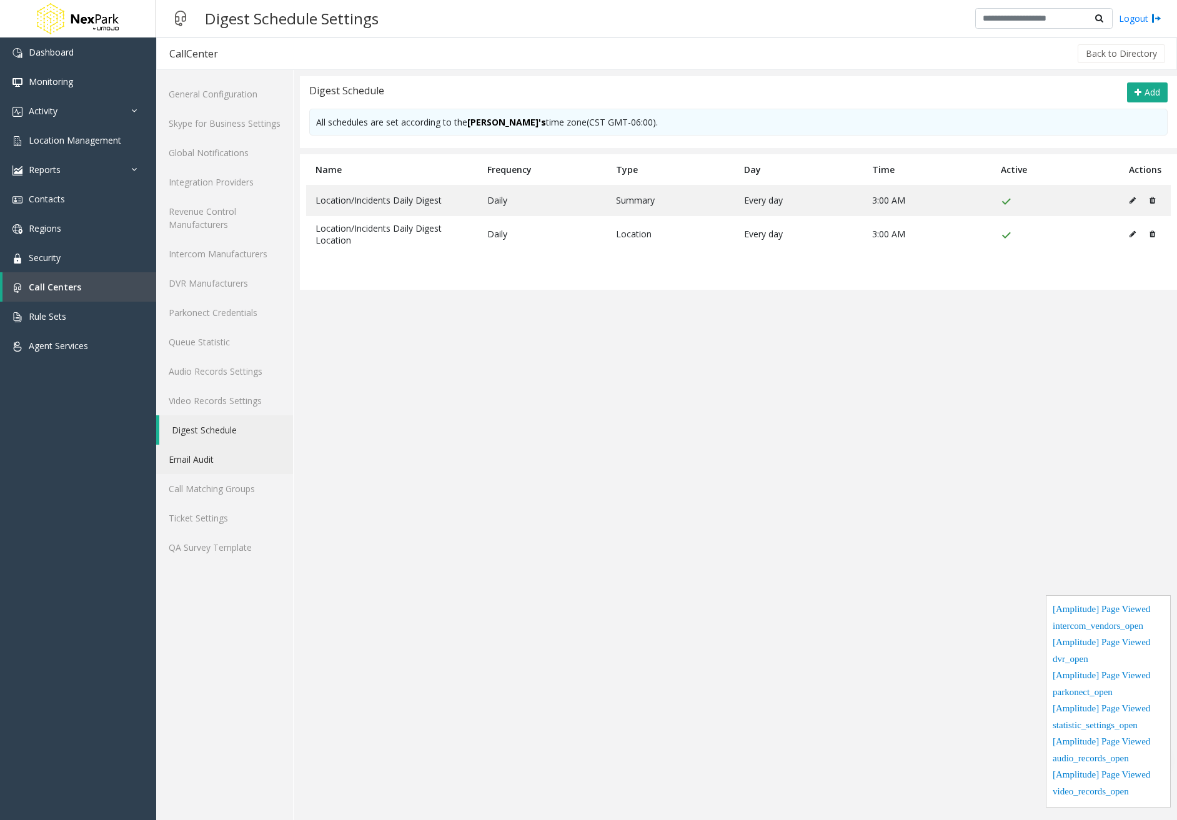
click at [217, 467] on link "Email Audit" at bounding box center [224, 459] width 137 height 29
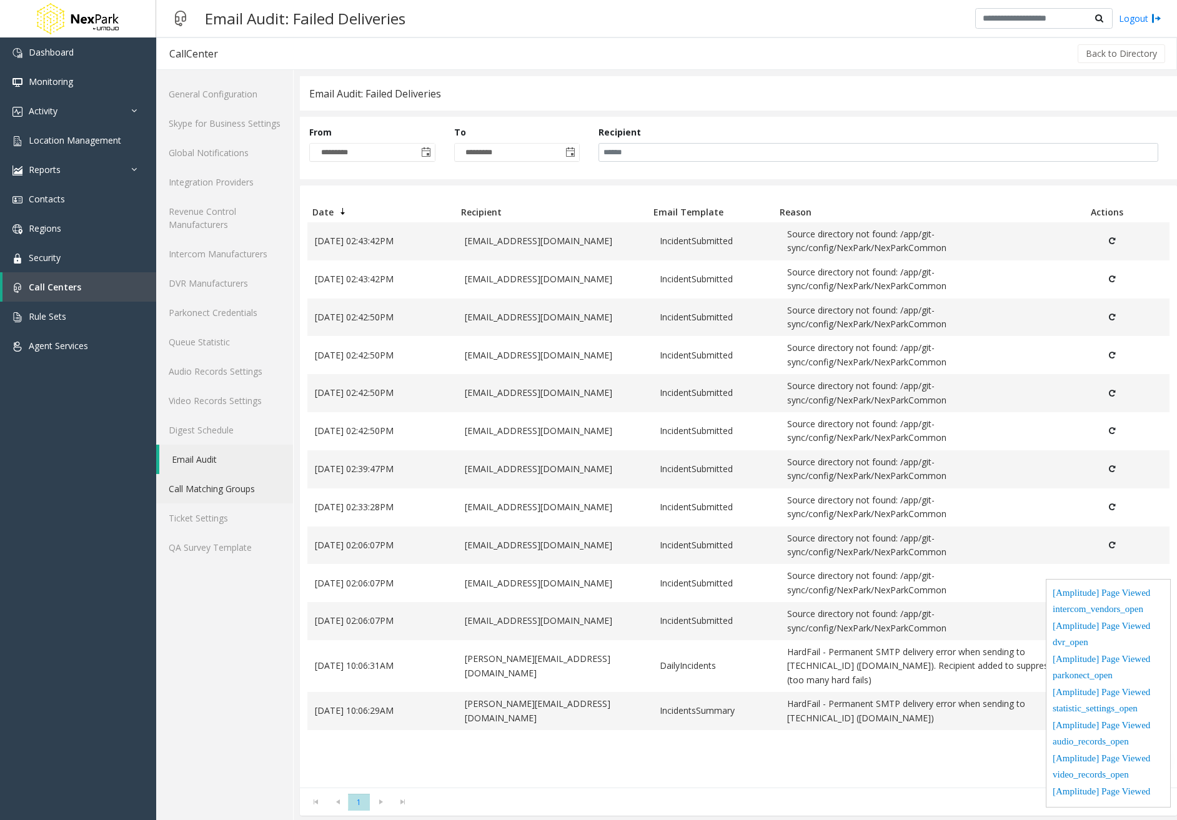
click at [210, 494] on link "Call Matching Groups" at bounding box center [224, 488] width 137 height 29
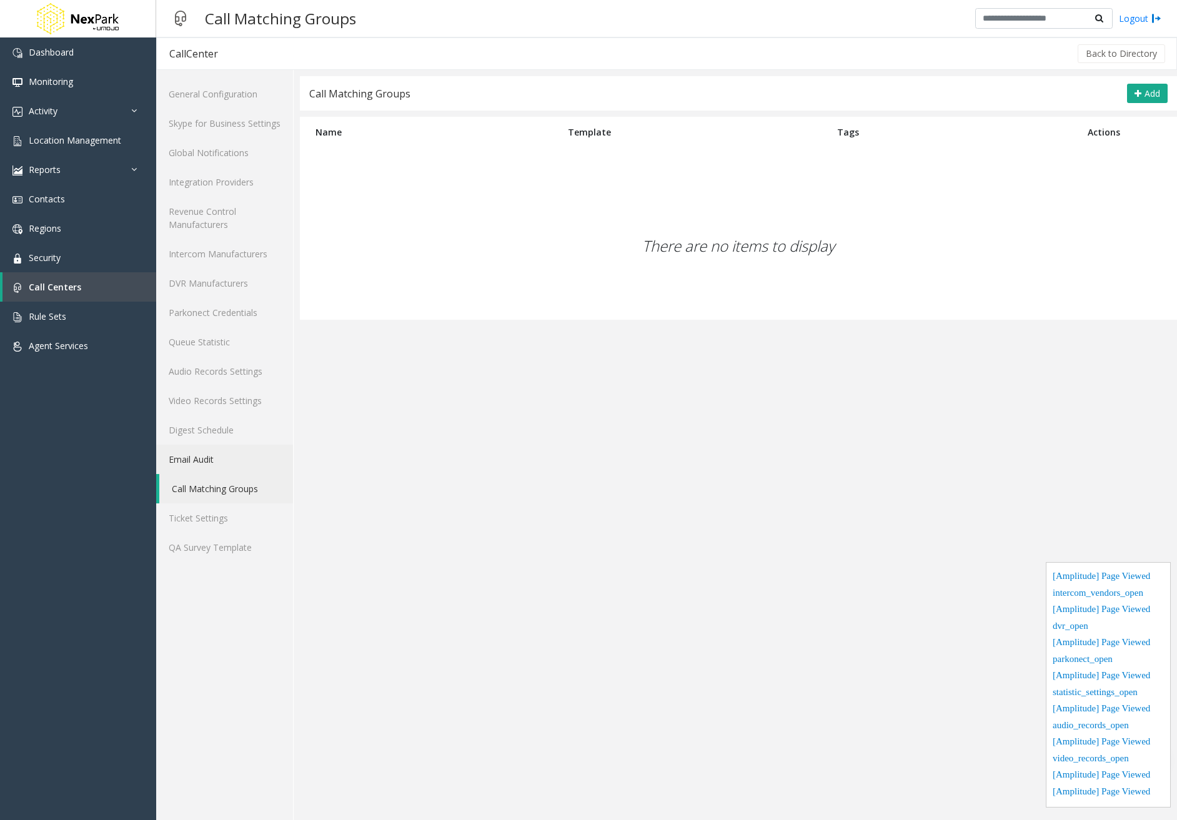
click at [222, 459] on link "Email Audit" at bounding box center [224, 459] width 137 height 29
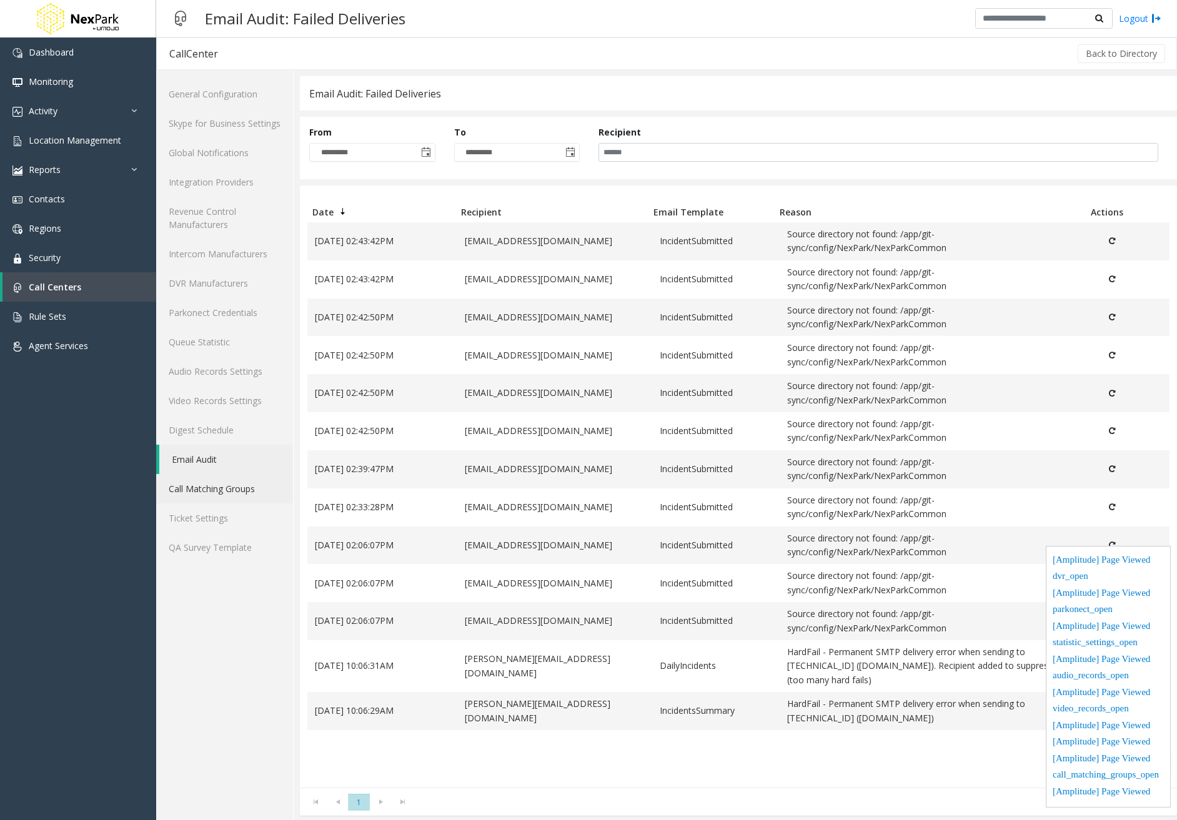
click at [217, 488] on link "Call Matching Groups" at bounding box center [224, 488] width 137 height 29
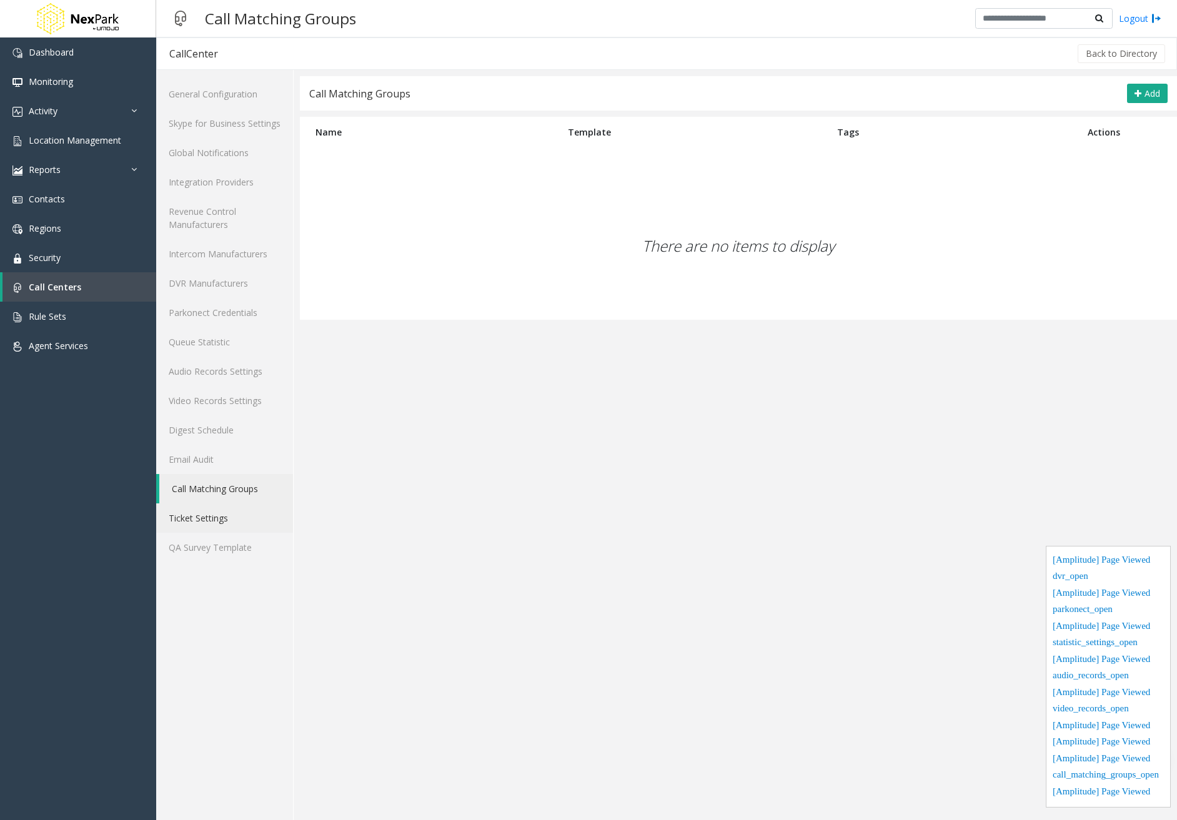
click at [221, 513] on link "Ticket Settings" at bounding box center [224, 517] width 137 height 29
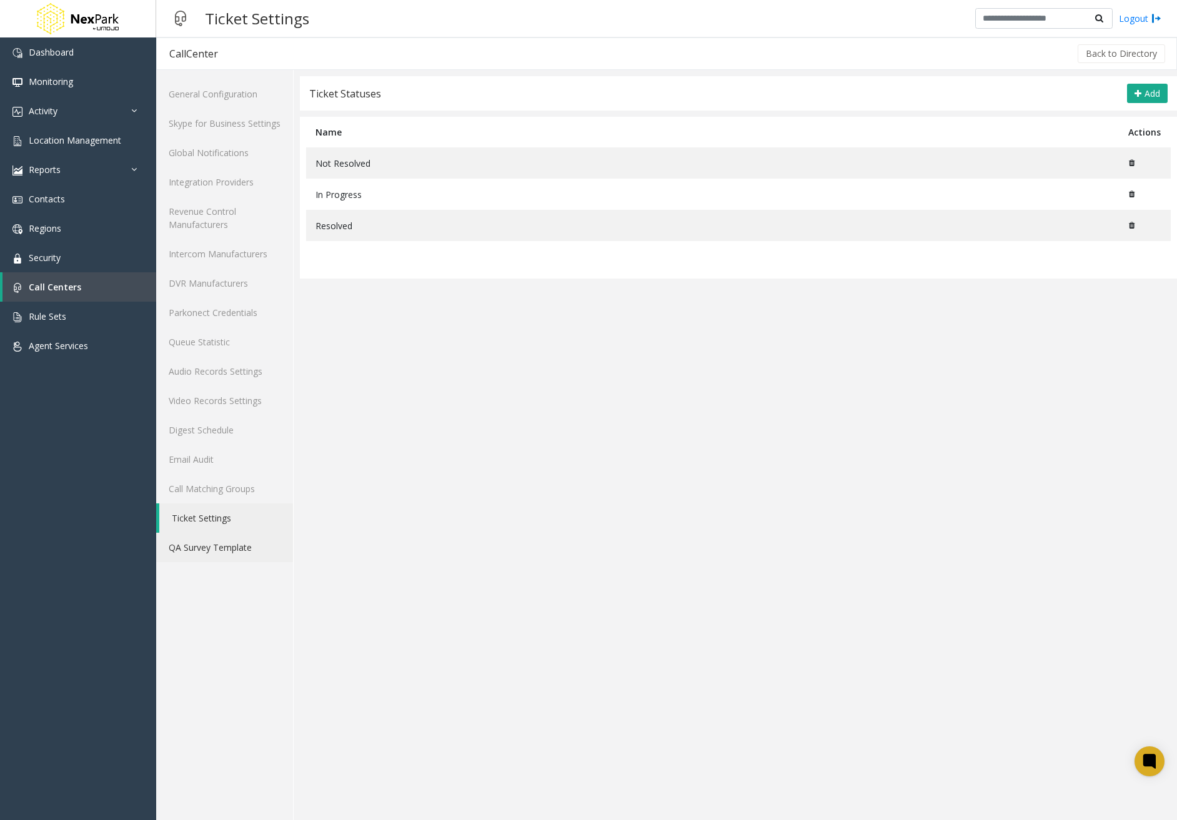
click at [222, 543] on link "QA Survey Template" at bounding box center [224, 547] width 137 height 29
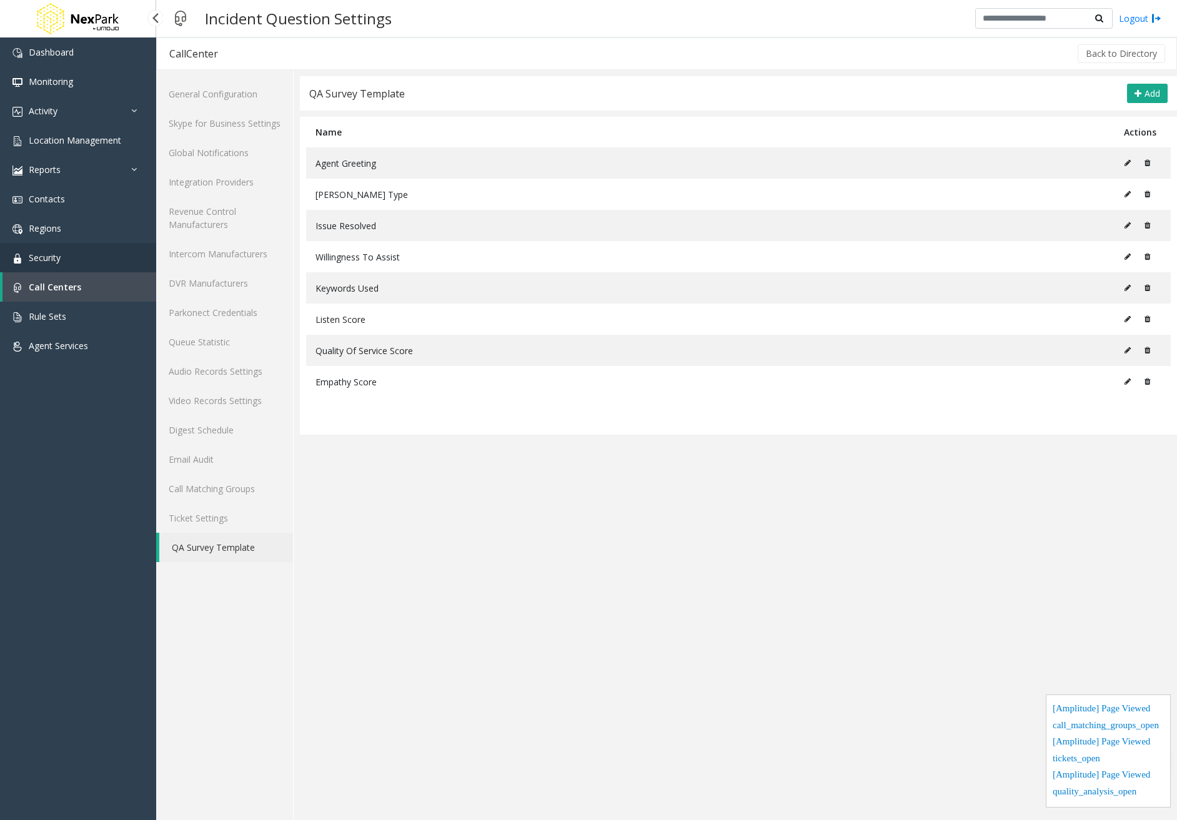
click at [101, 253] on link "Security" at bounding box center [78, 257] width 156 height 29
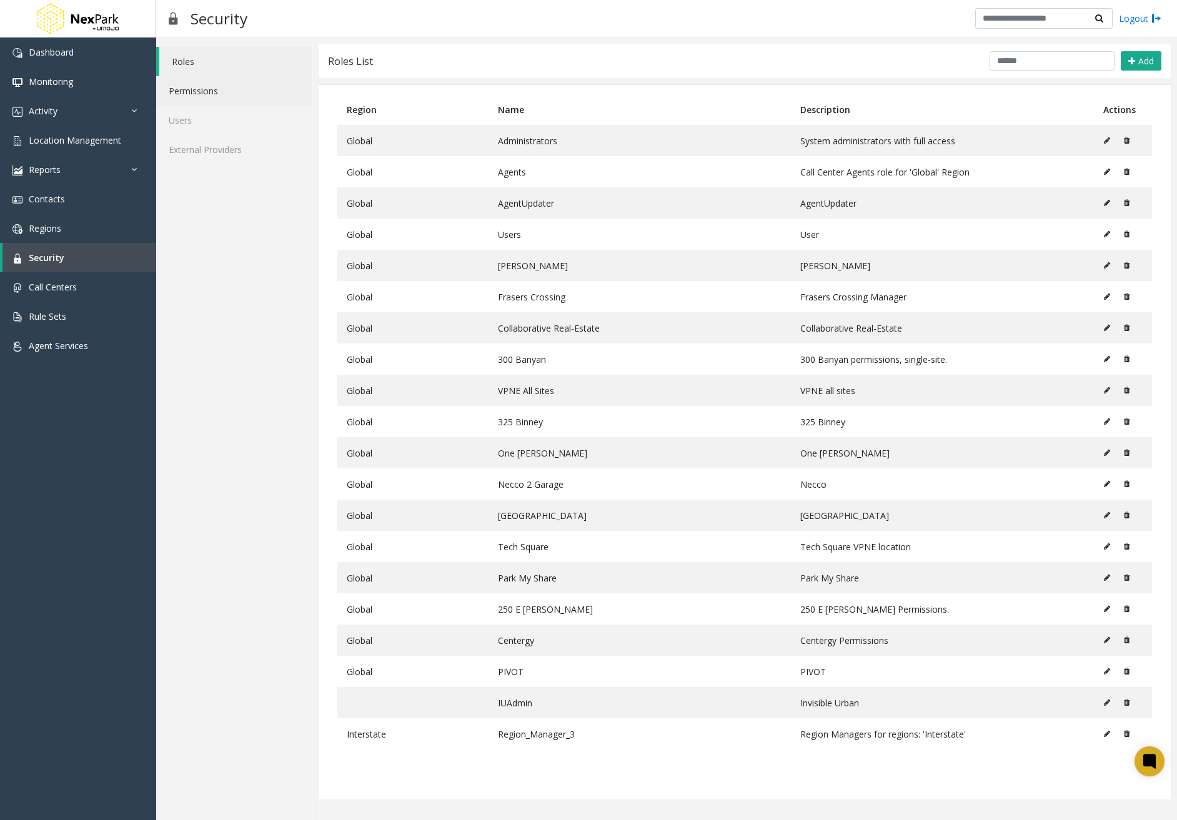
click at [253, 89] on link "Permissions" at bounding box center [234, 90] width 156 height 29
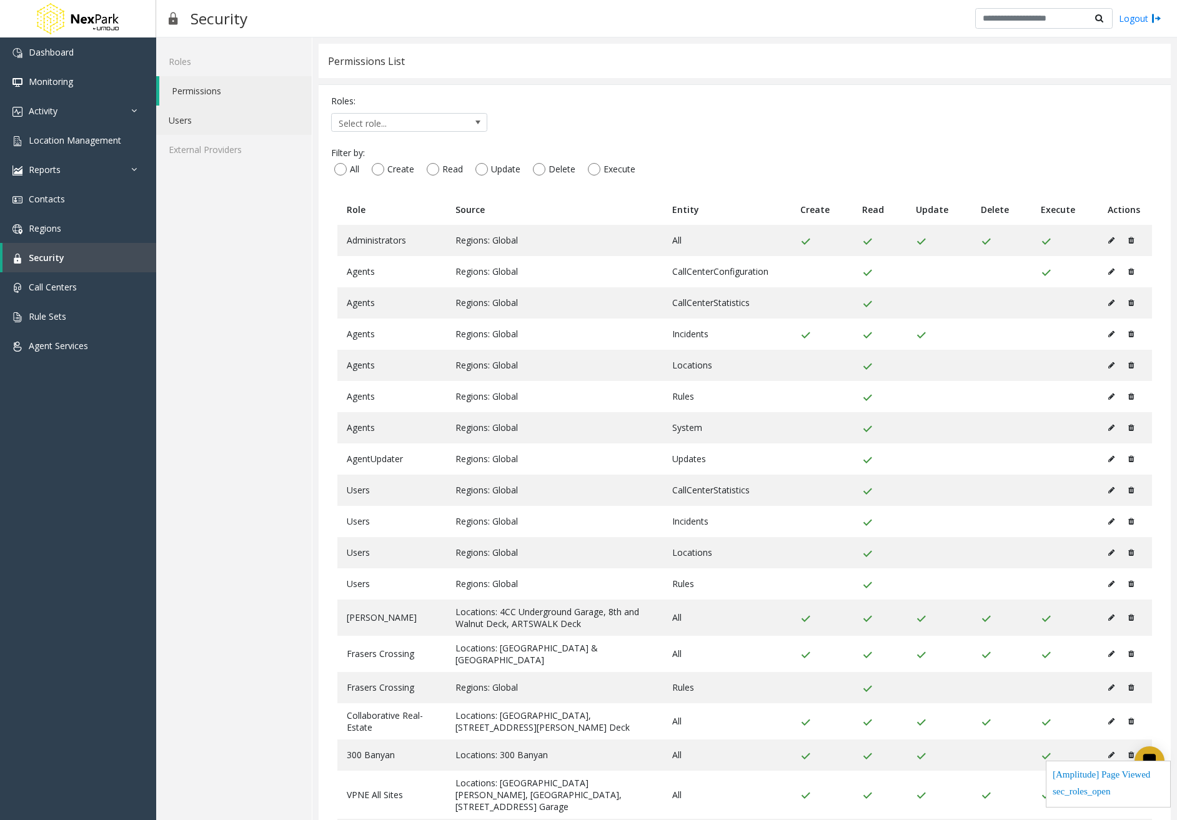
click at [216, 125] on link "Users" at bounding box center [234, 120] width 156 height 29
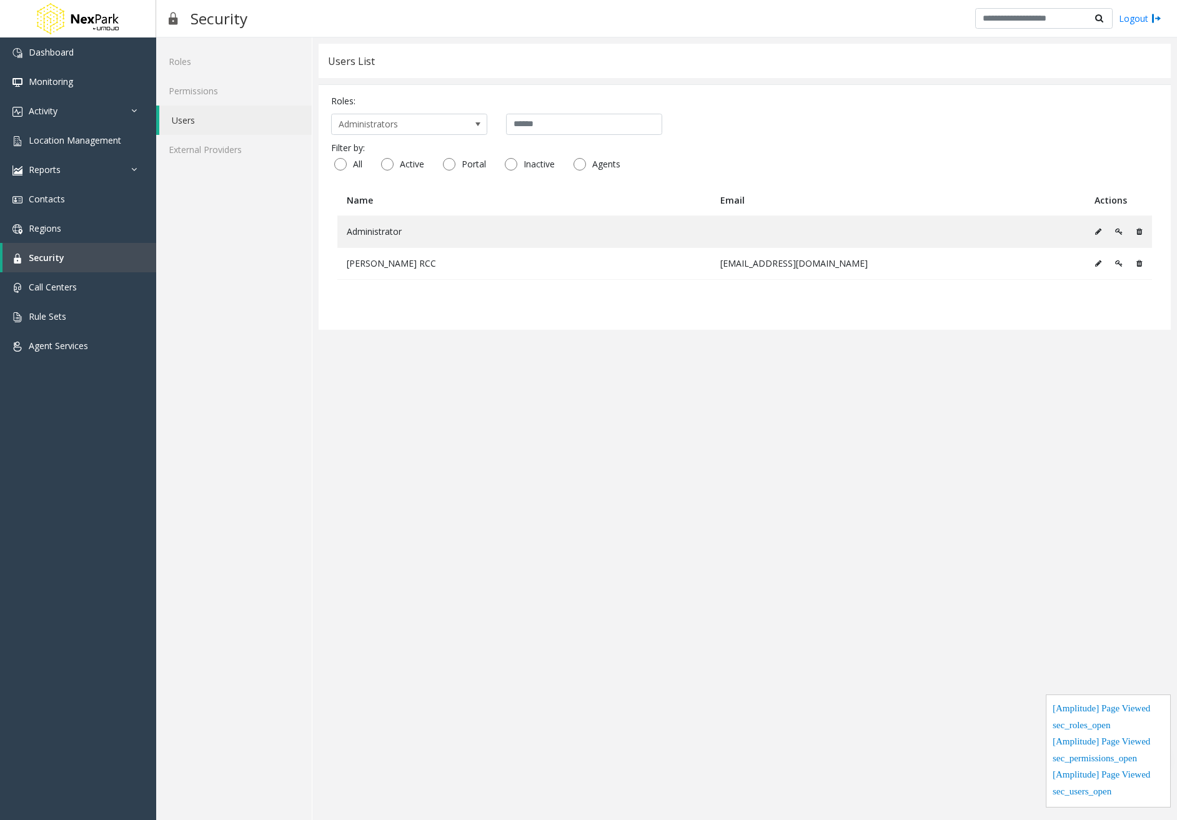
click at [205, 164] on div "Roles Permissions Users External Providers" at bounding box center [234, 428] width 156 height 783
click at [209, 158] on link "External Providers" at bounding box center [234, 149] width 156 height 29
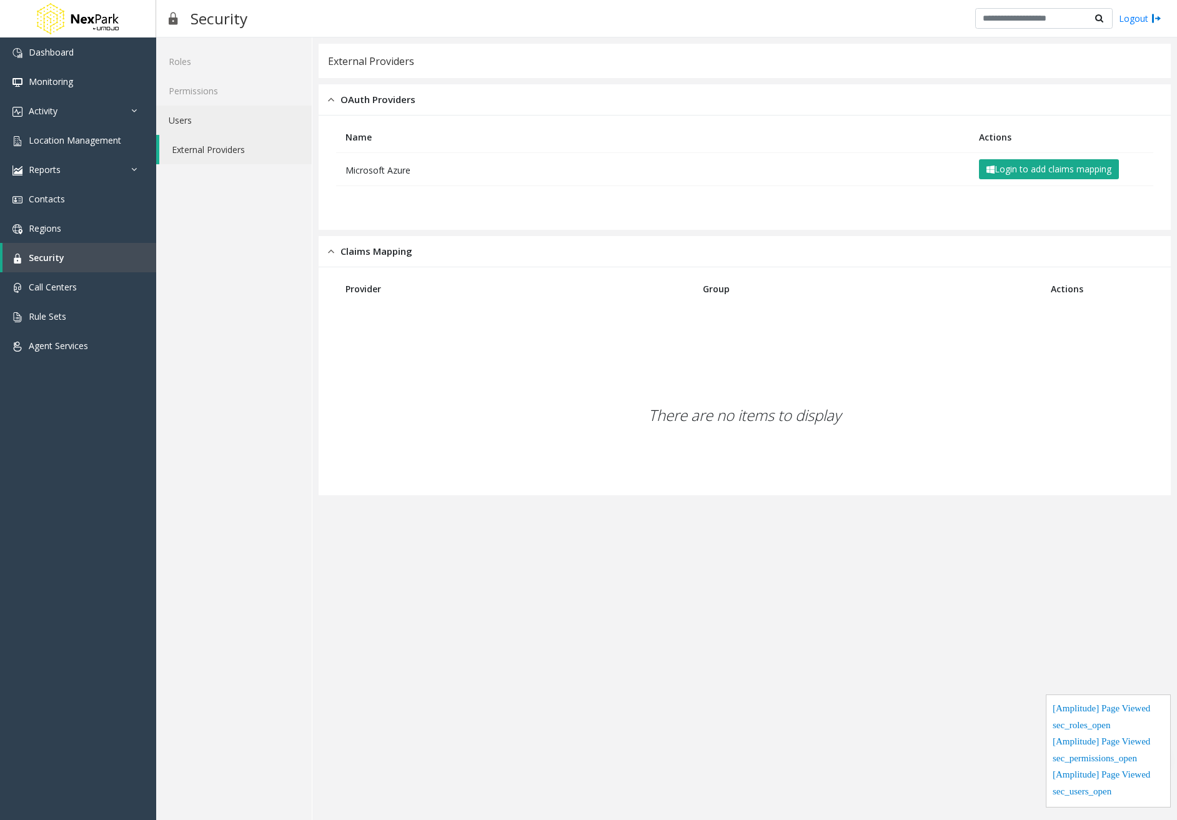
click at [209, 126] on link "Users" at bounding box center [234, 120] width 156 height 29
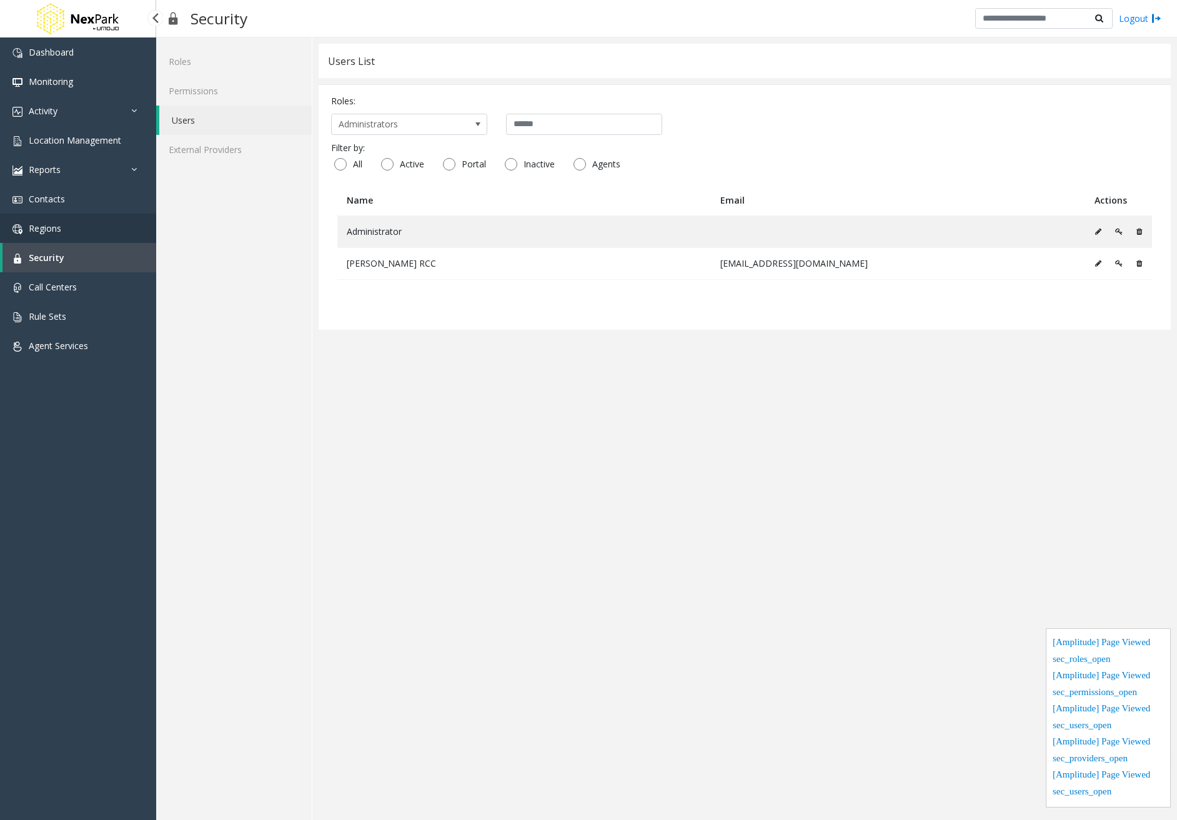
click at [82, 233] on link "Regions" at bounding box center [78, 228] width 156 height 29
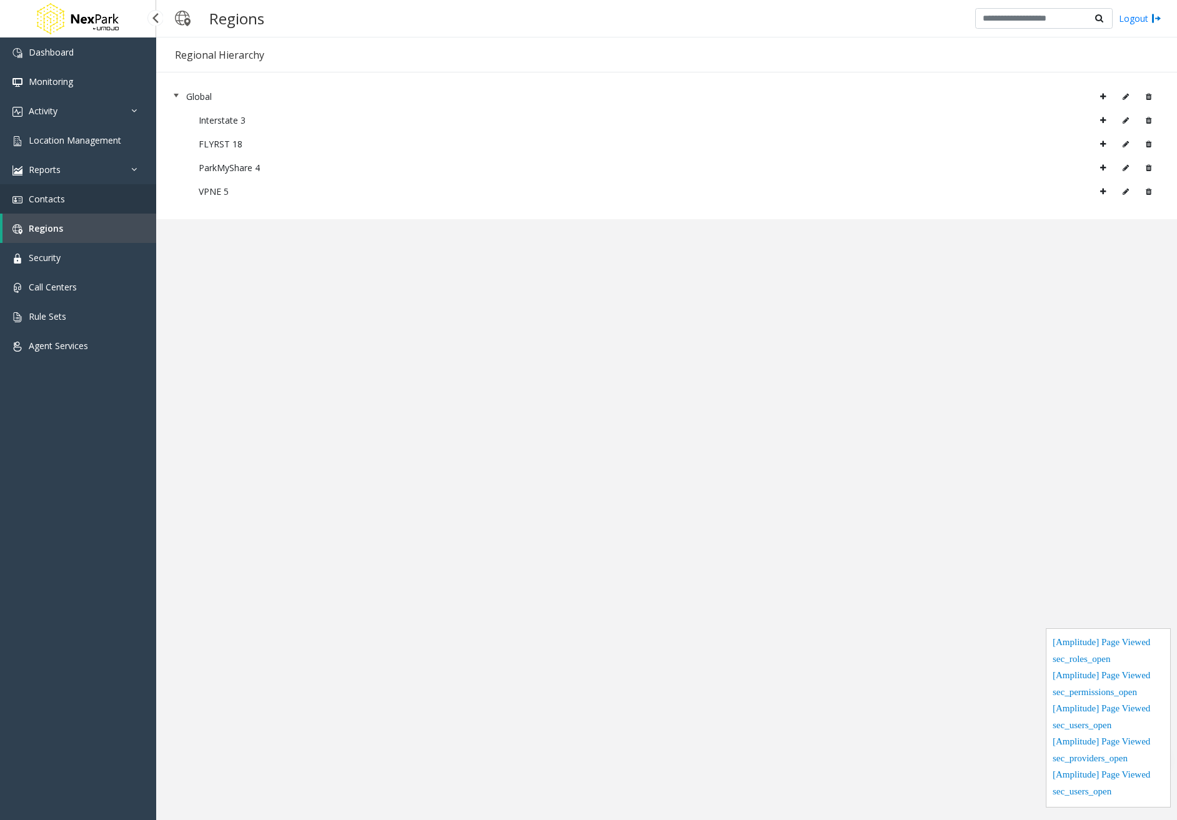
click at [96, 194] on link "Contacts" at bounding box center [78, 198] width 156 height 29
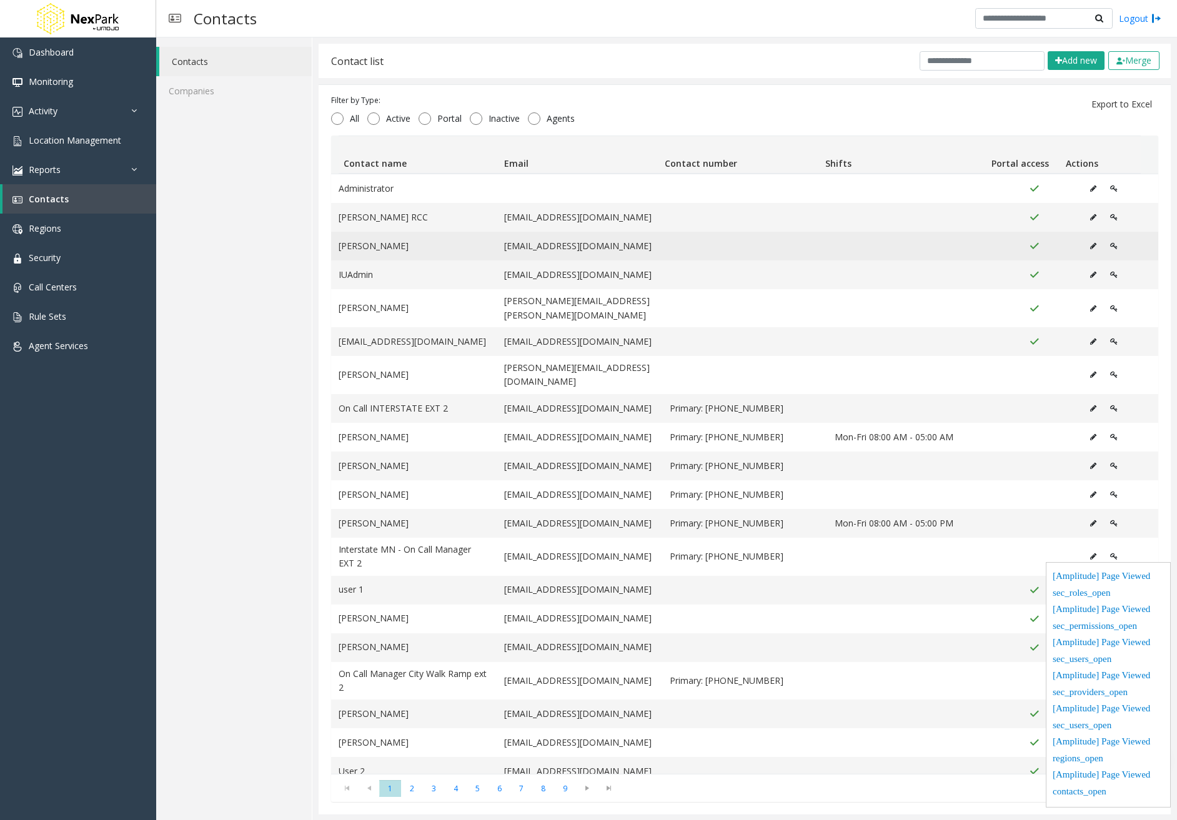
click at [1090, 249] on icon "Data table" at bounding box center [1093, 245] width 6 height 7
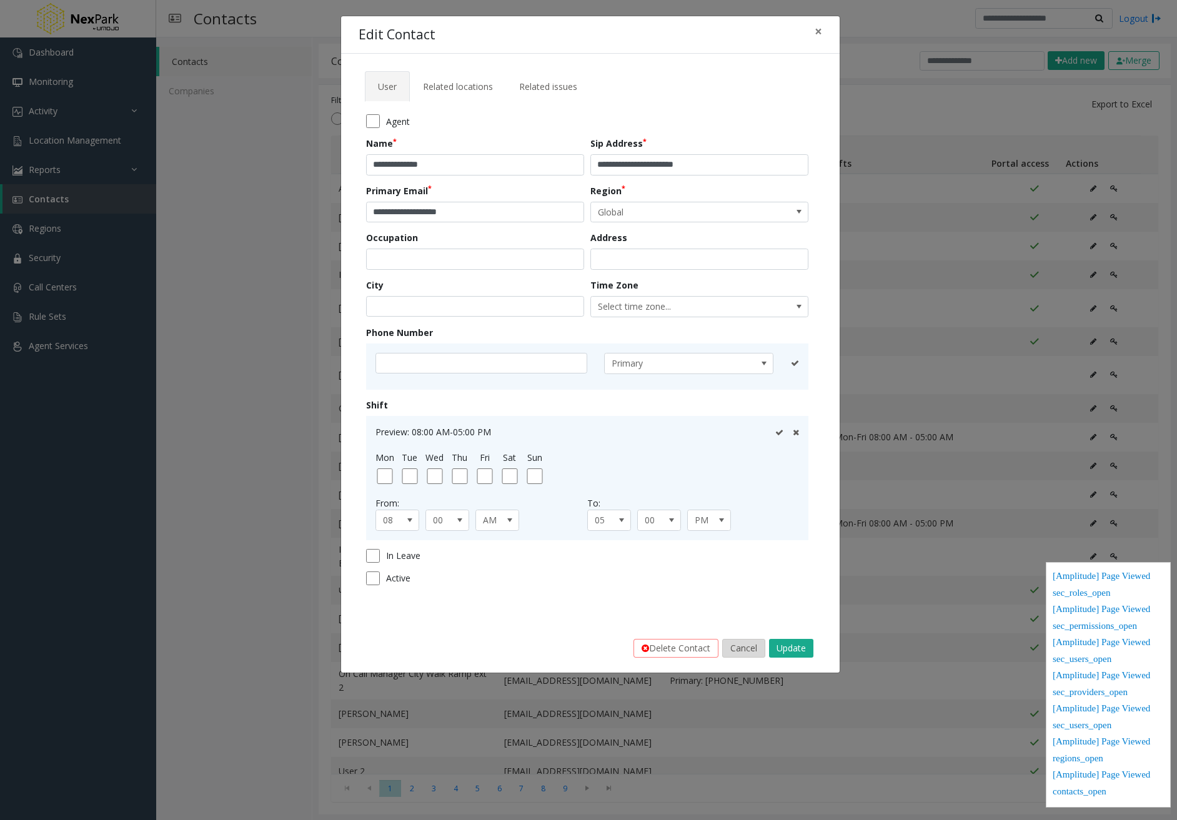
click at [751, 650] on button "Cancel" at bounding box center [743, 648] width 43 height 19
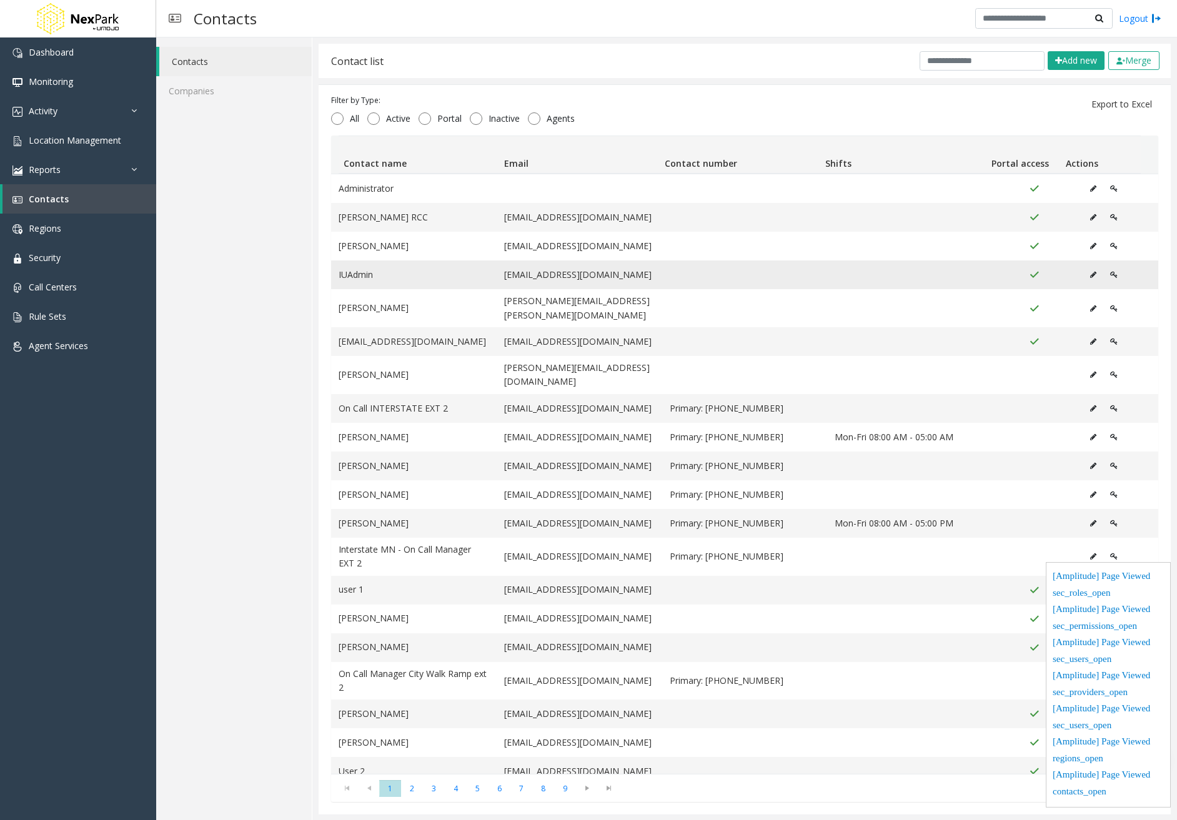
click at [1110, 272] on icon "Data table" at bounding box center [1113, 274] width 7 height 7
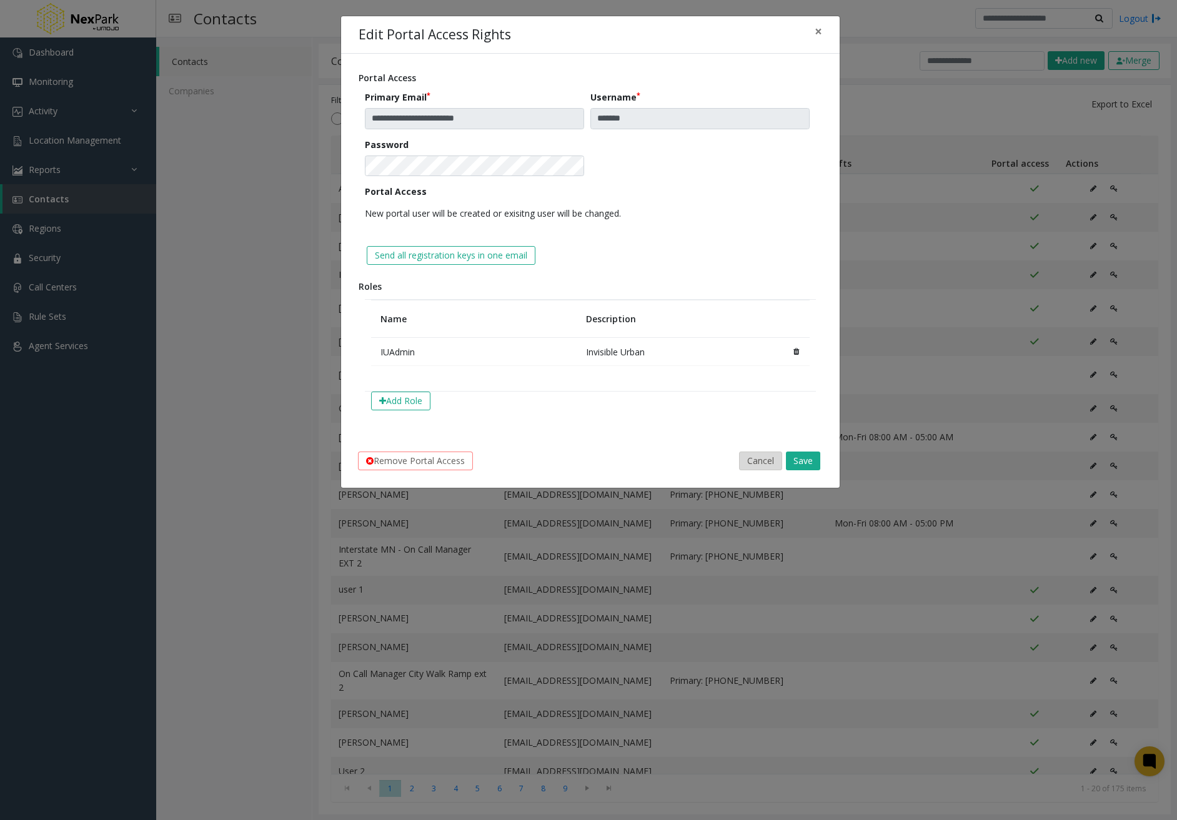
click at [764, 463] on button "Cancel" at bounding box center [760, 461] width 43 height 19
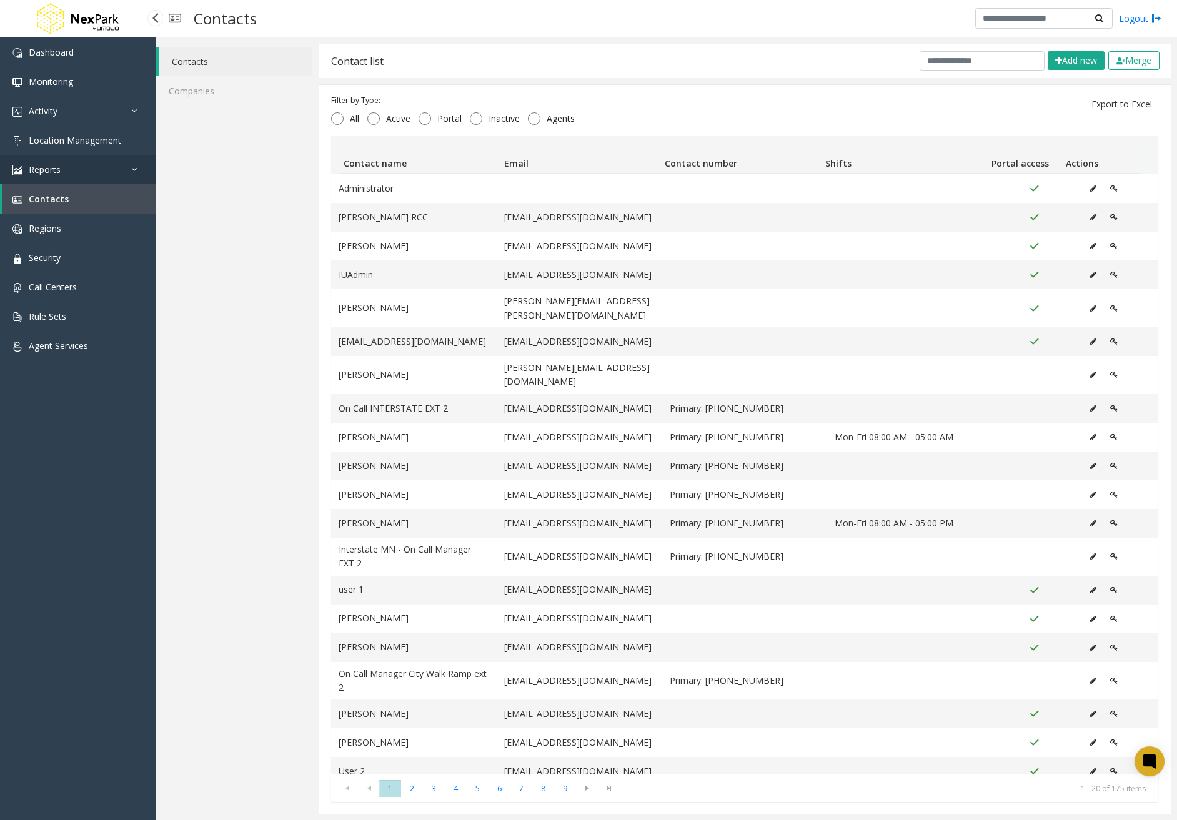
click at [83, 165] on link "Reports" at bounding box center [78, 169] width 156 height 29
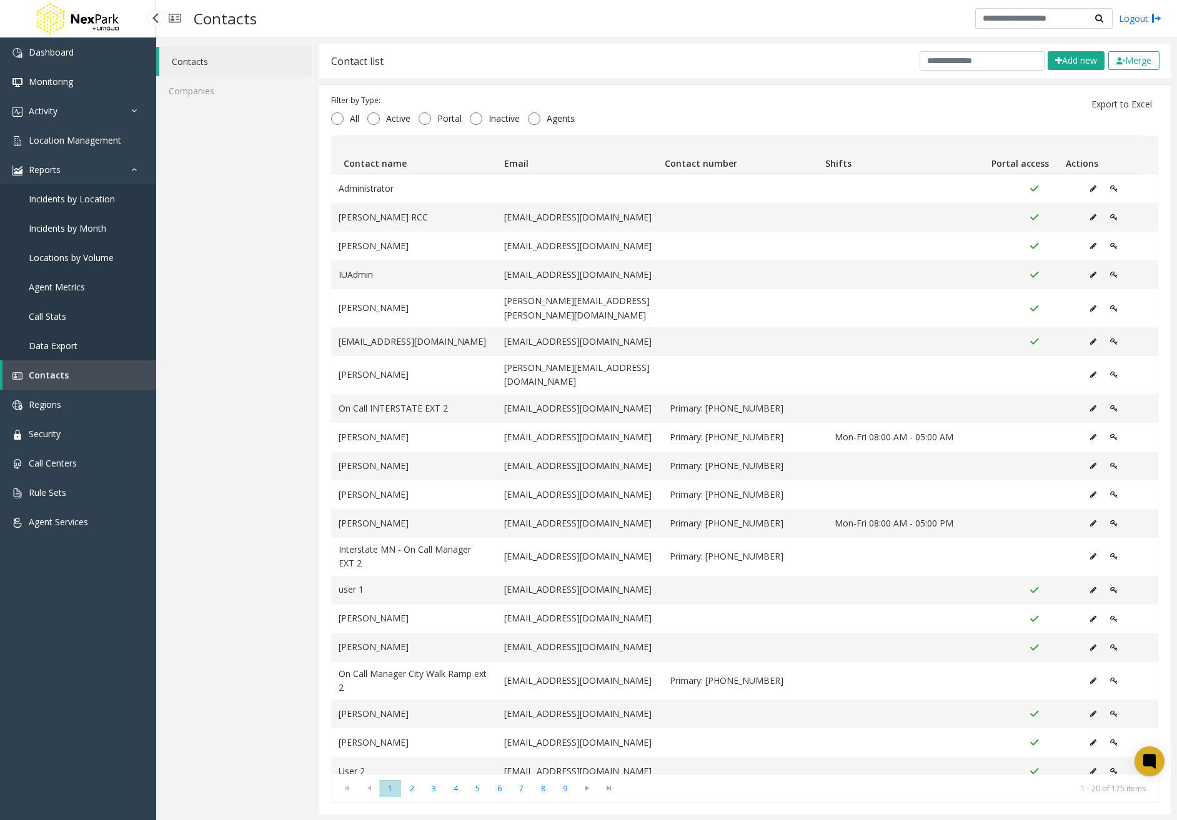
click at [69, 205] on link "Incidents by Location" at bounding box center [78, 198] width 156 height 29
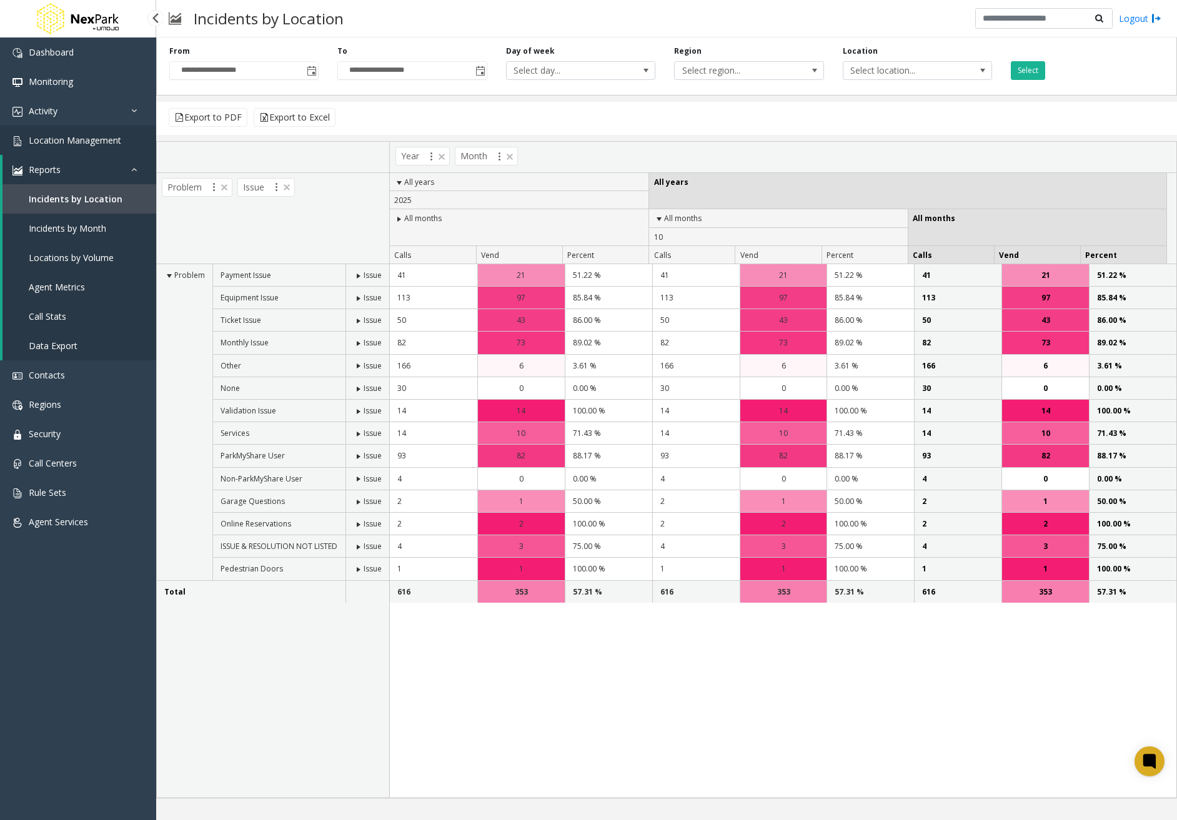
click at [94, 141] on span "Location Management" at bounding box center [75, 140] width 92 height 12
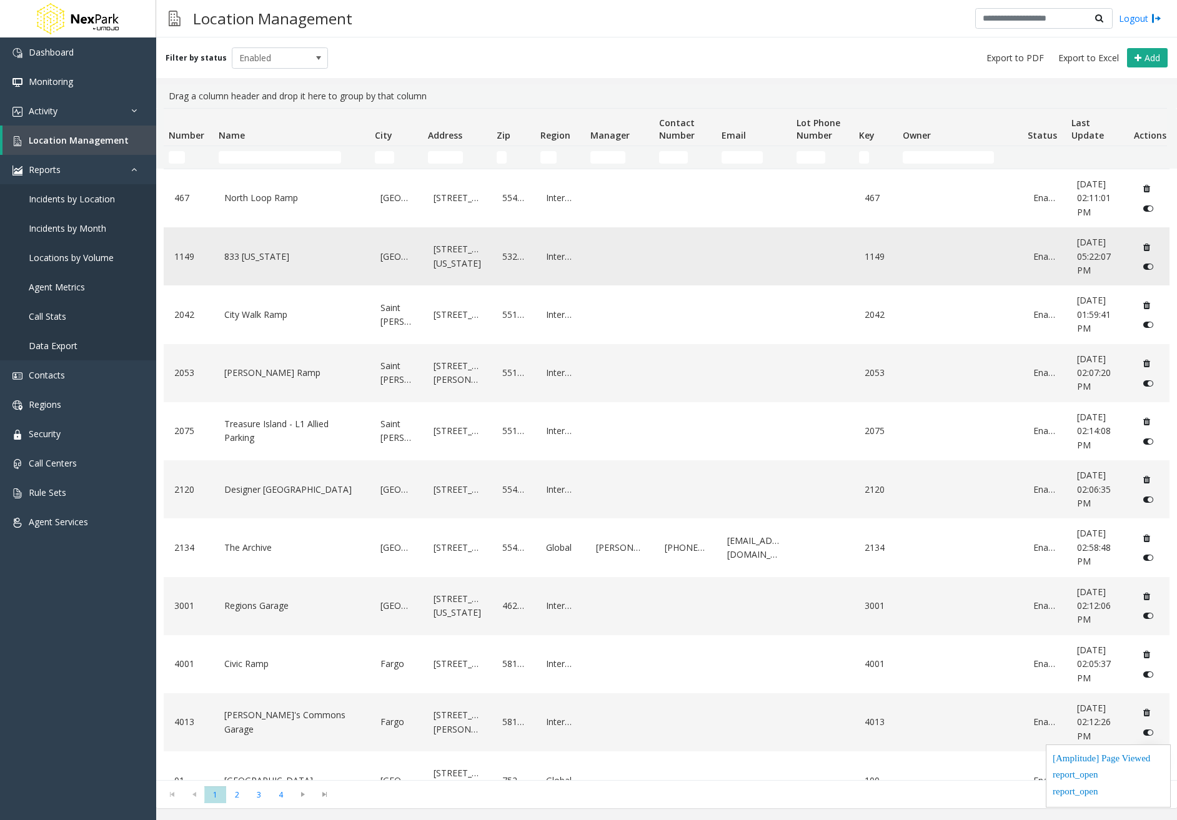
click at [336, 249] on link "833 Michigan" at bounding box center [291, 257] width 141 height 20
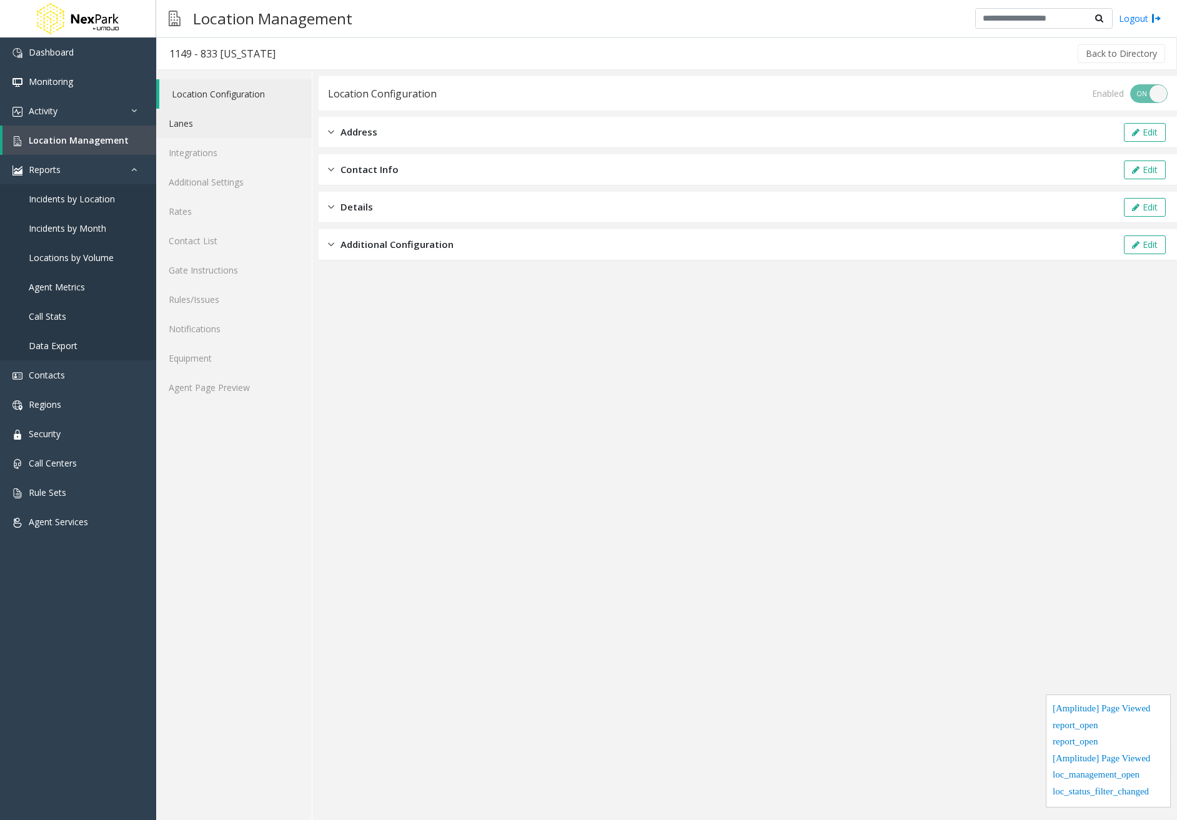
click at [219, 116] on link "Lanes" at bounding box center [234, 123] width 156 height 29
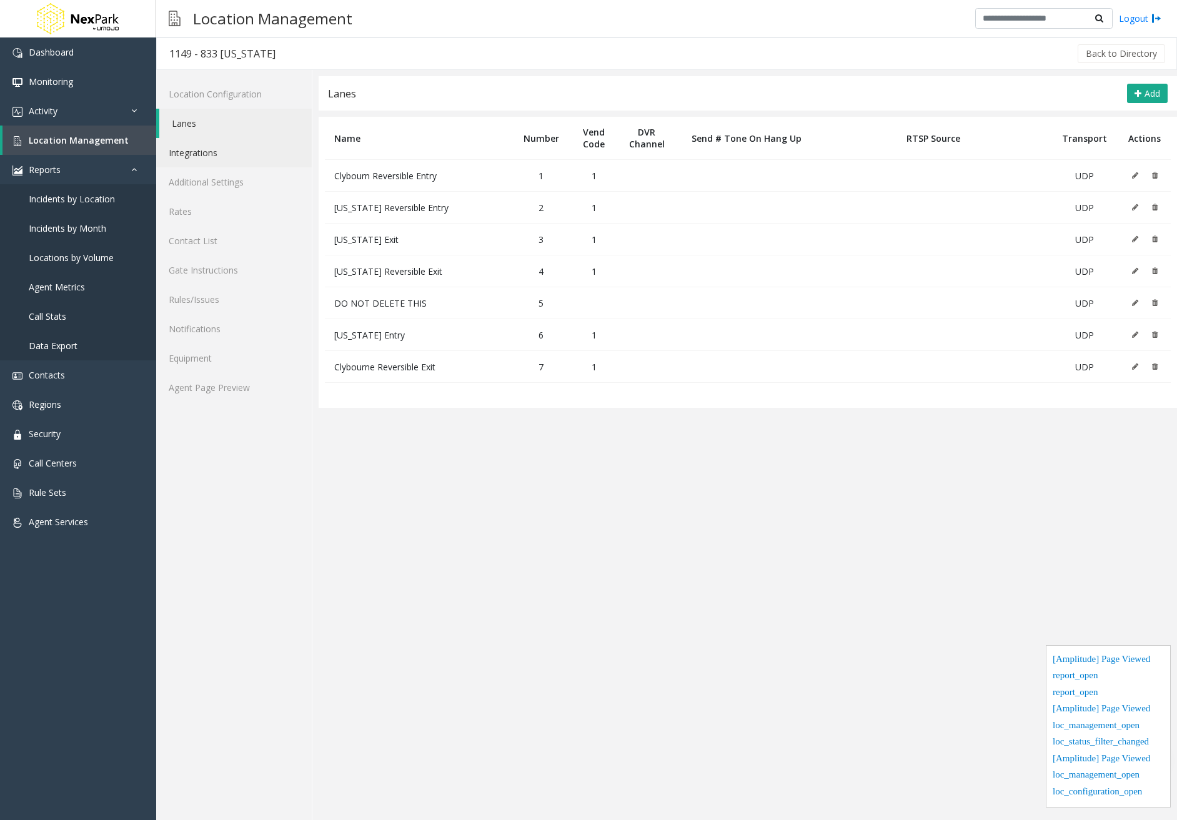
click at [218, 159] on link "Integrations" at bounding box center [234, 152] width 156 height 29
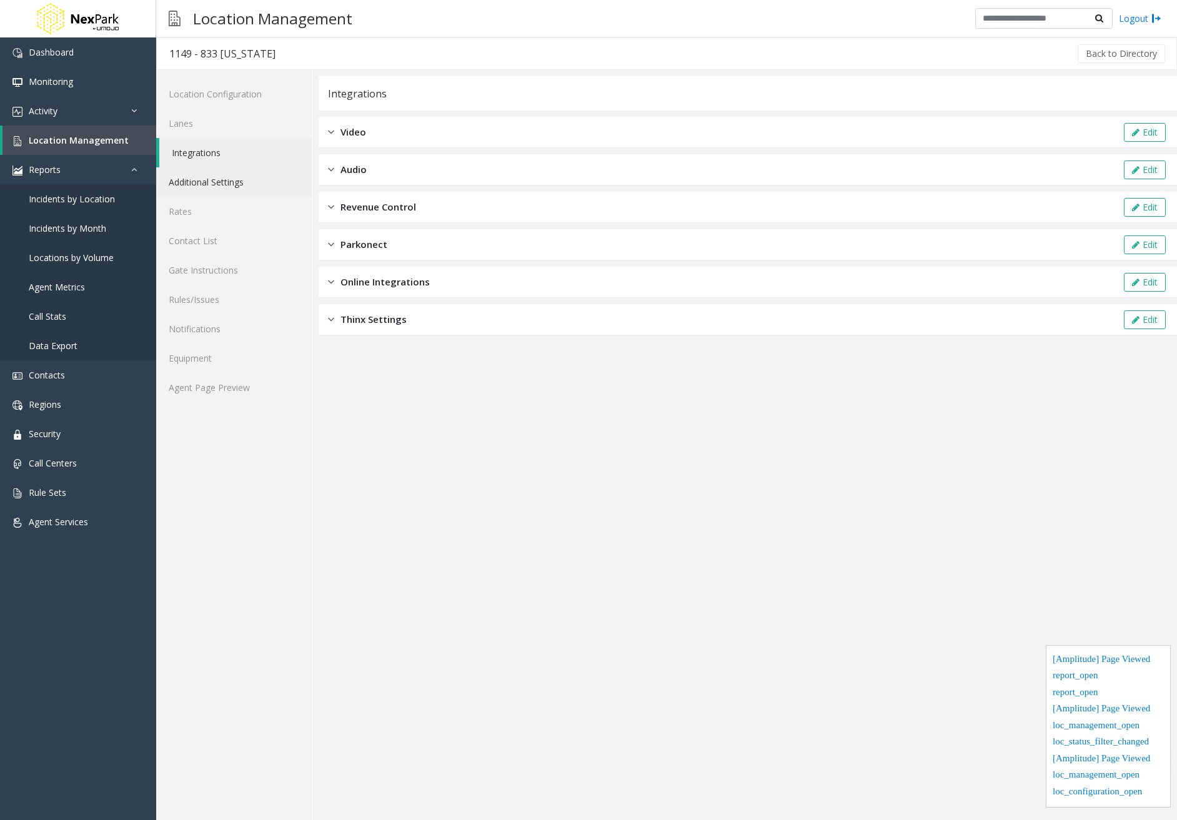
click at [218, 182] on link "Additional Settings" at bounding box center [234, 181] width 156 height 29
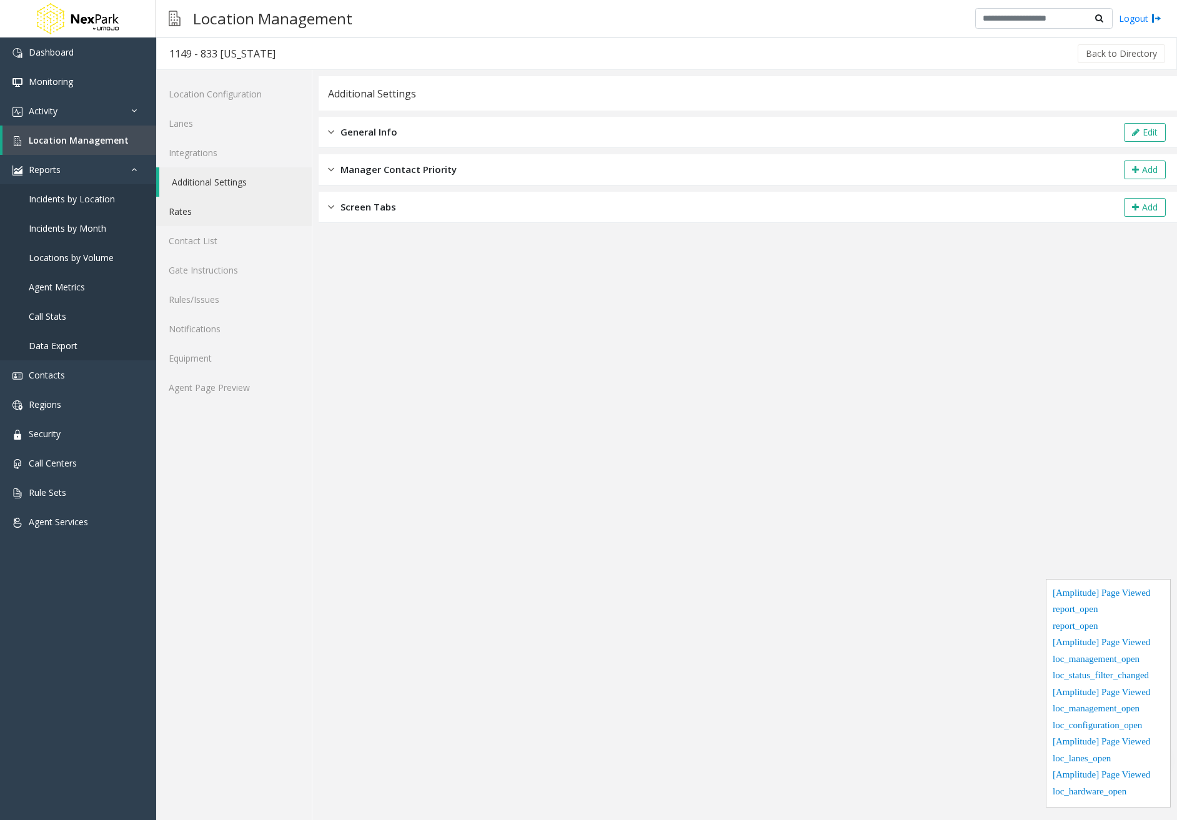
click at [213, 206] on link "Rates" at bounding box center [234, 211] width 156 height 29
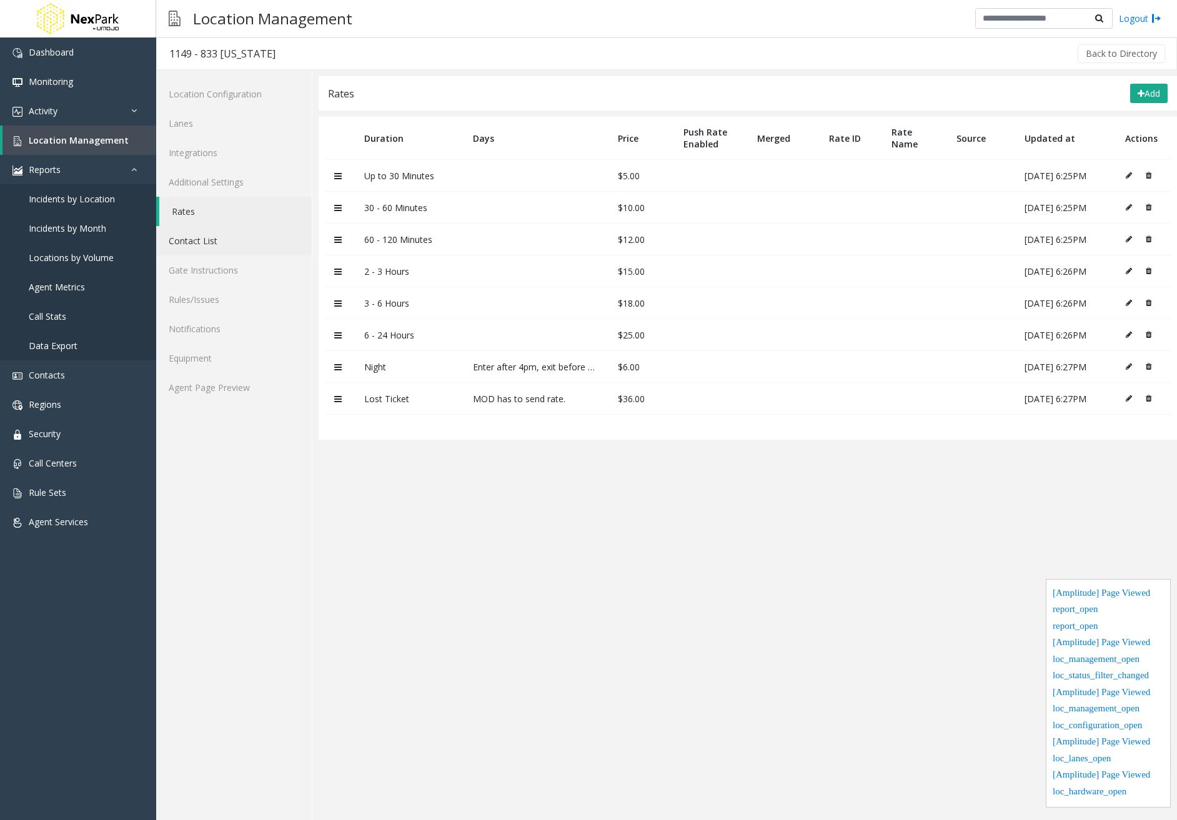
click at [204, 249] on link "Contact List" at bounding box center [234, 240] width 156 height 29
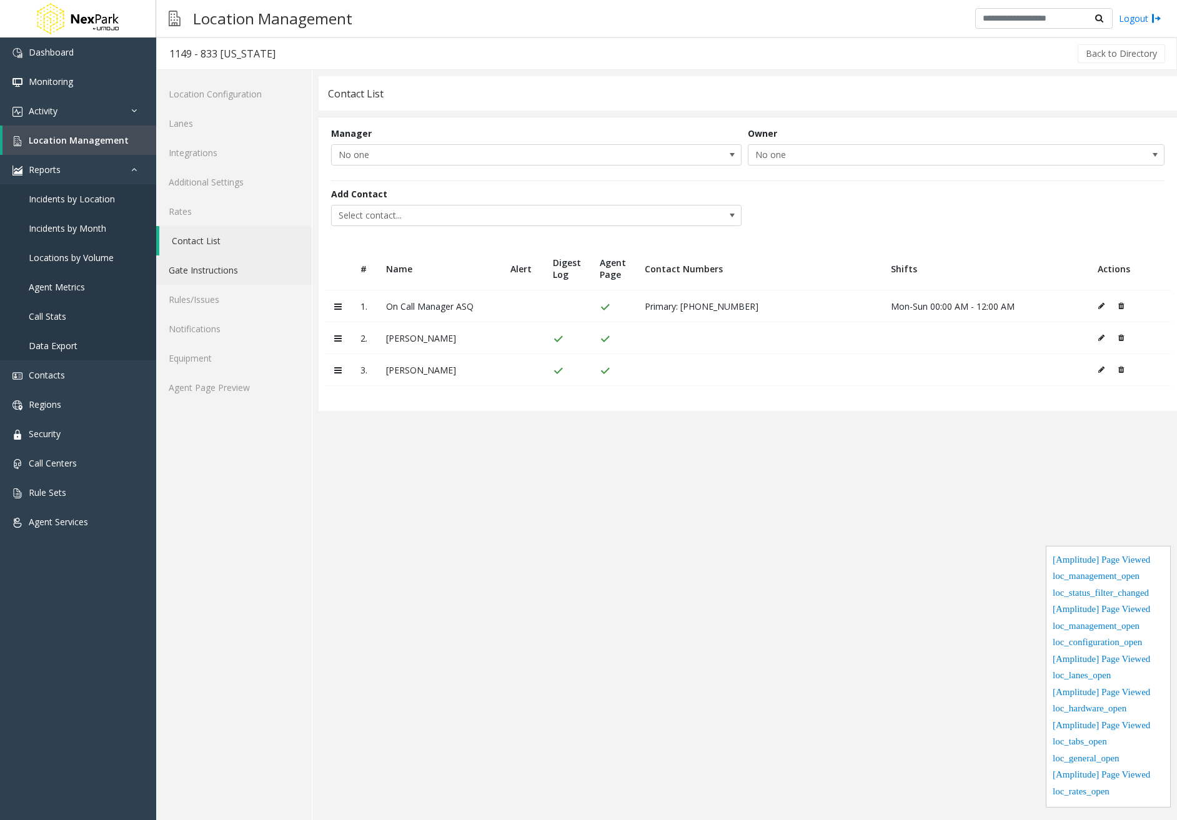
click at [208, 271] on link "Gate Instructions" at bounding box center [234, 269] width 156 height 29
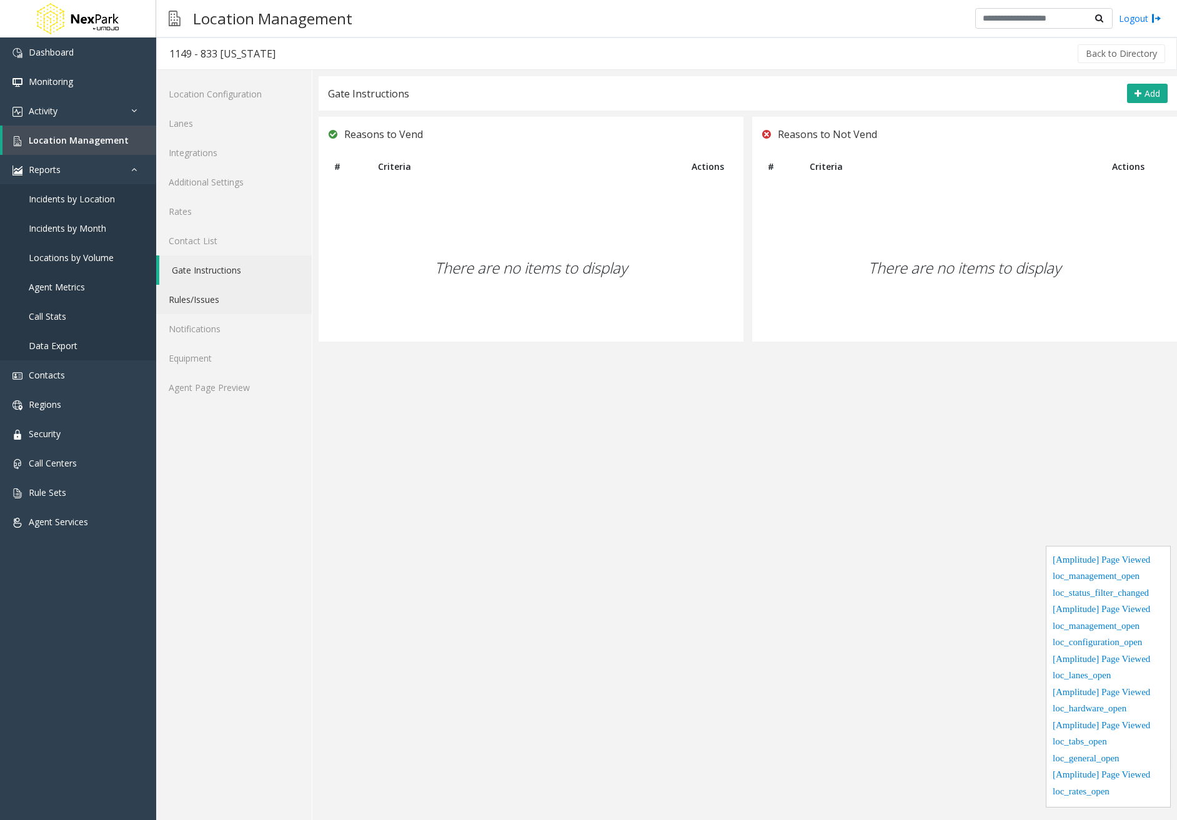
click at [212, 302] on link "Rules/Issues" at bounding box center [234, 299] width 156 height 29
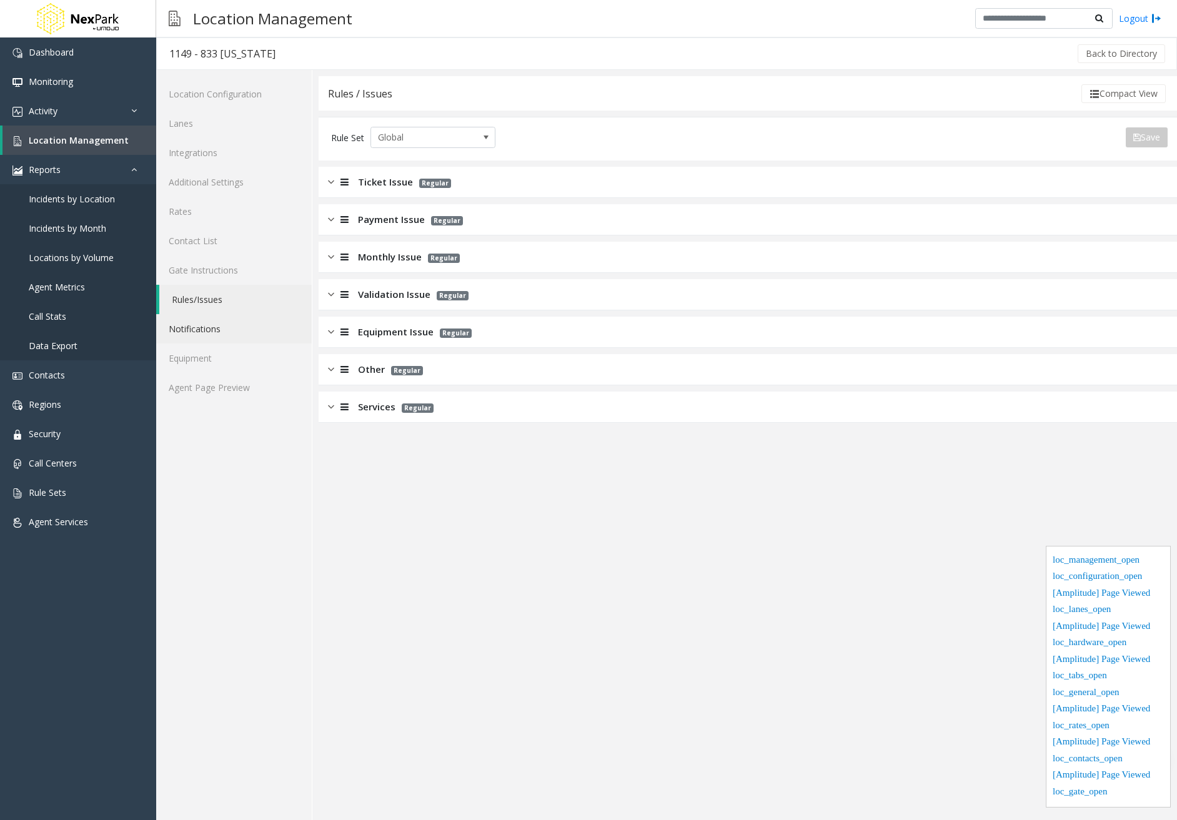
click at [223, 329] on link "Notifications" at bounding box center [234, 328] width 156 height 29
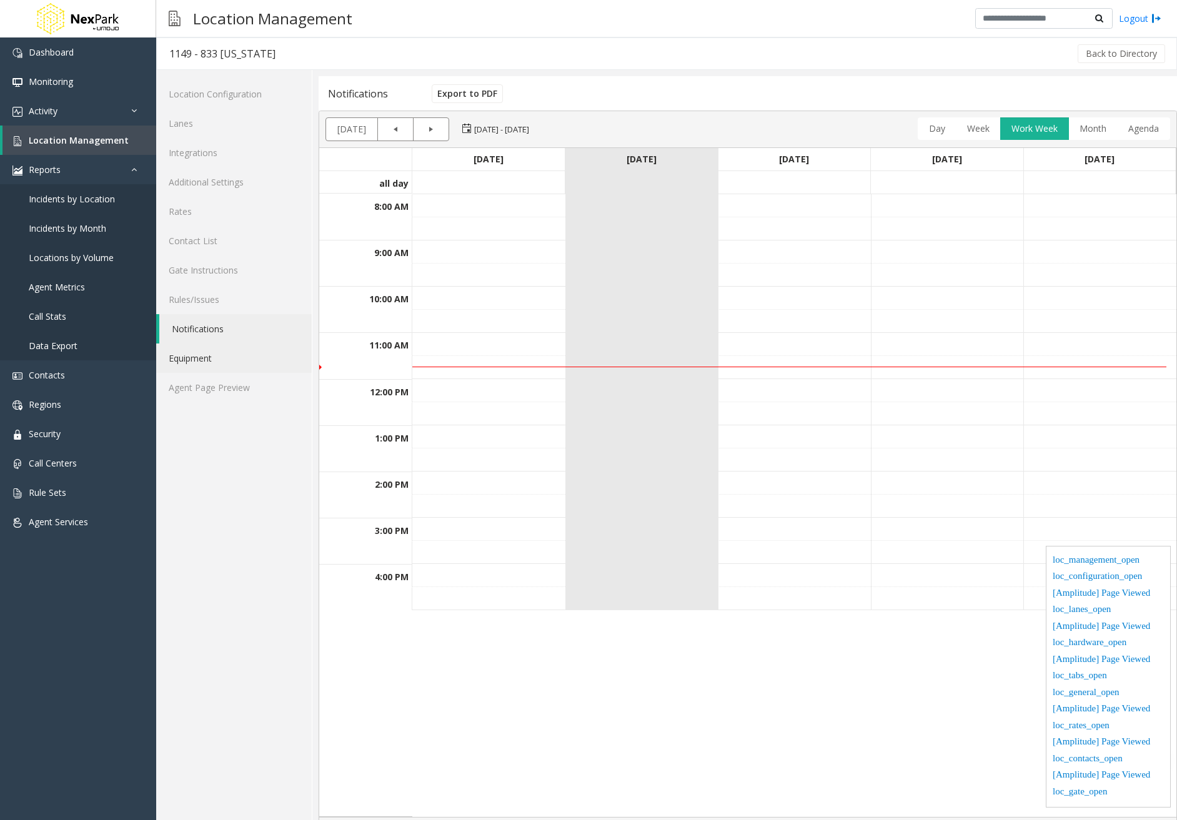
click at [220, 367] on link "Equipment" at bounding box center [234, 358] width 156 height 29
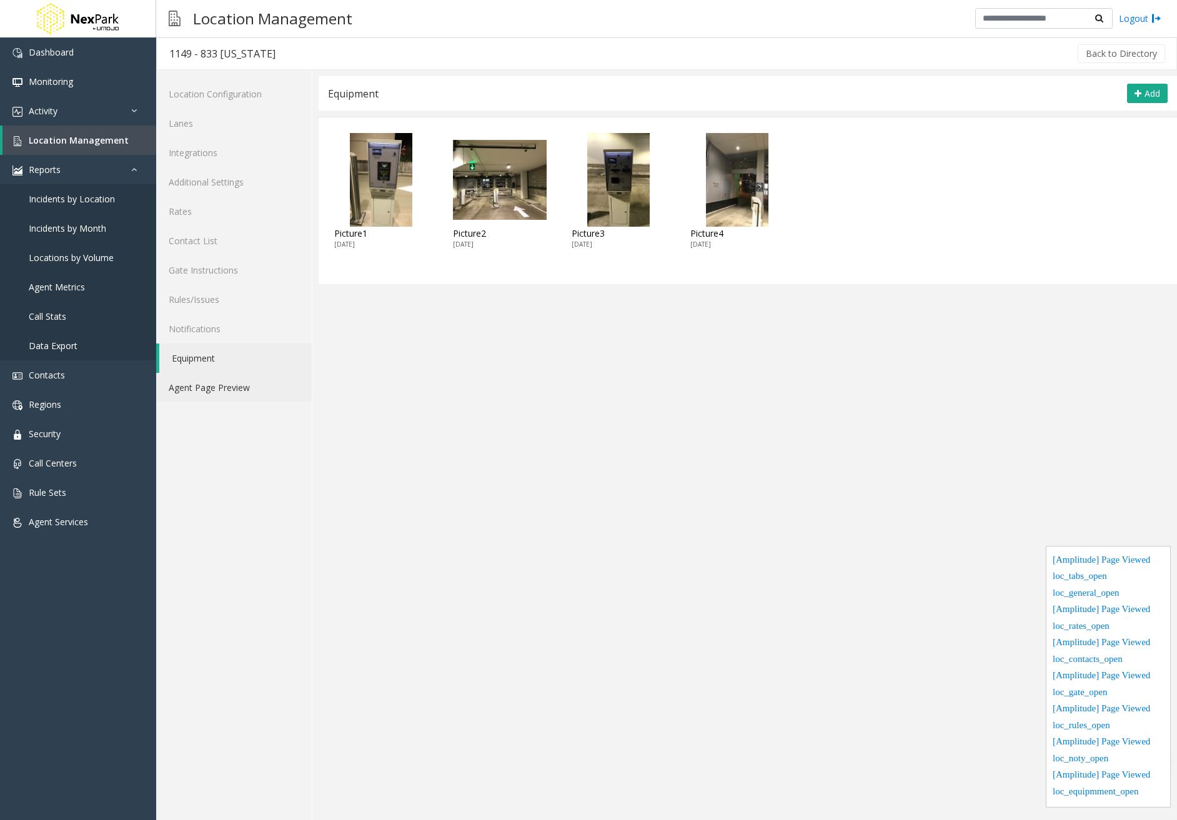
click at [222, 389] on link "Agent Page Preview" at bounding box center [234, 387] width 156 height 29
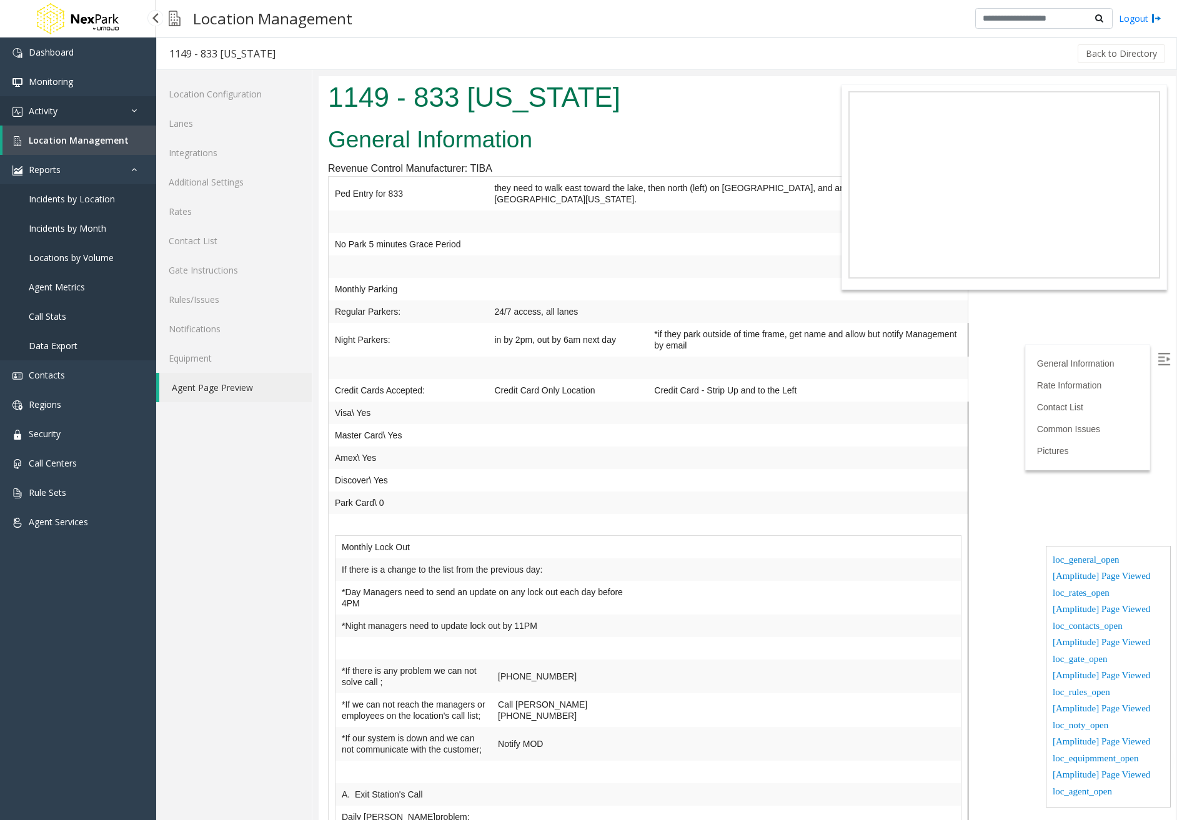
click at [82, 112] on link "Activity" at bounding box center [78, 110] width 156 height 29
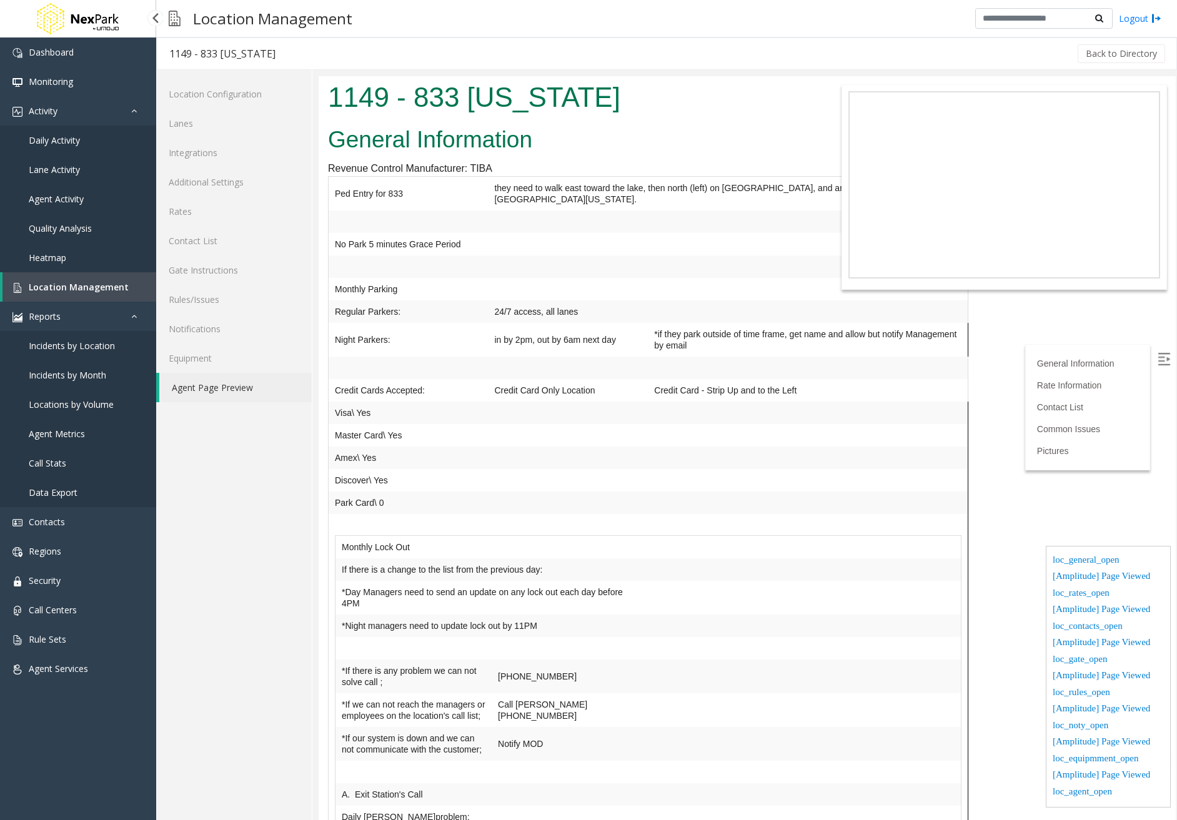
click at [82, 145] on link "Daily Activity" at bounding box center [78, 140] width 156 height 29
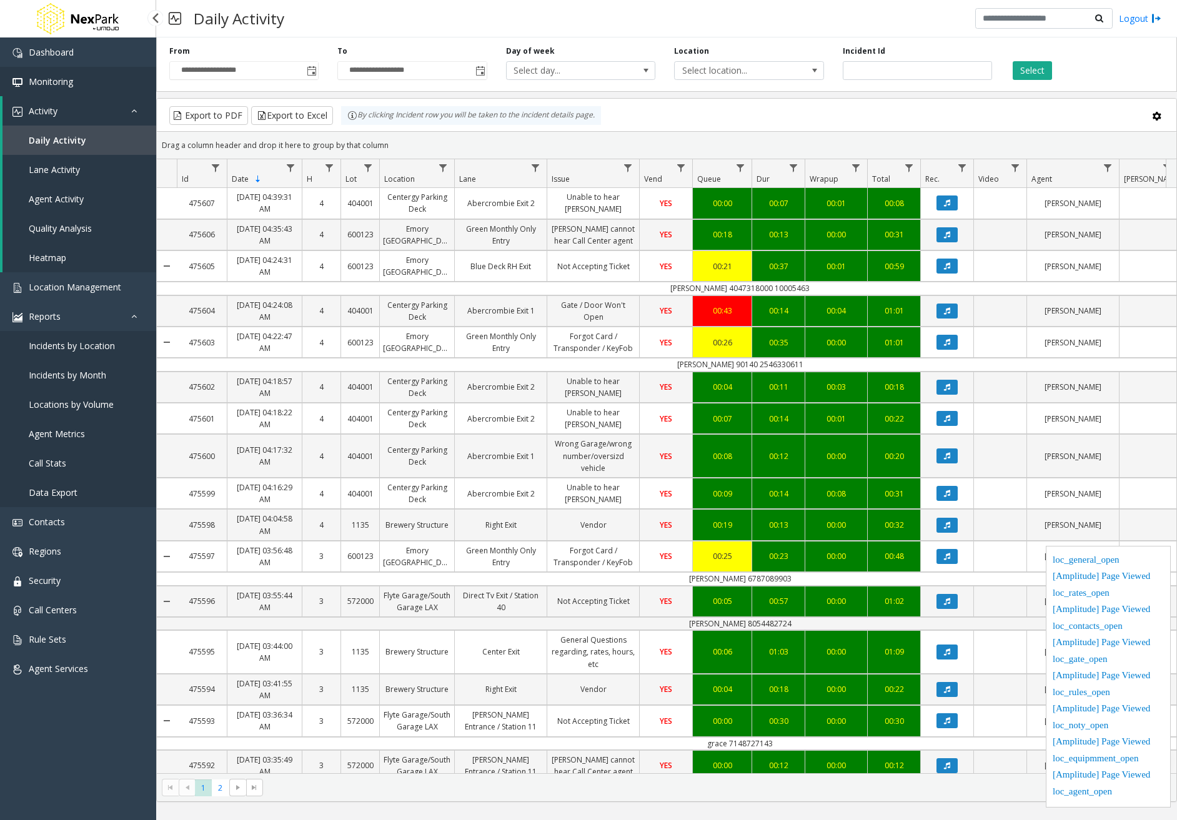
click at [84, 79] on link "Monitoring" at bounding box center [78, 81] width 156 height 29
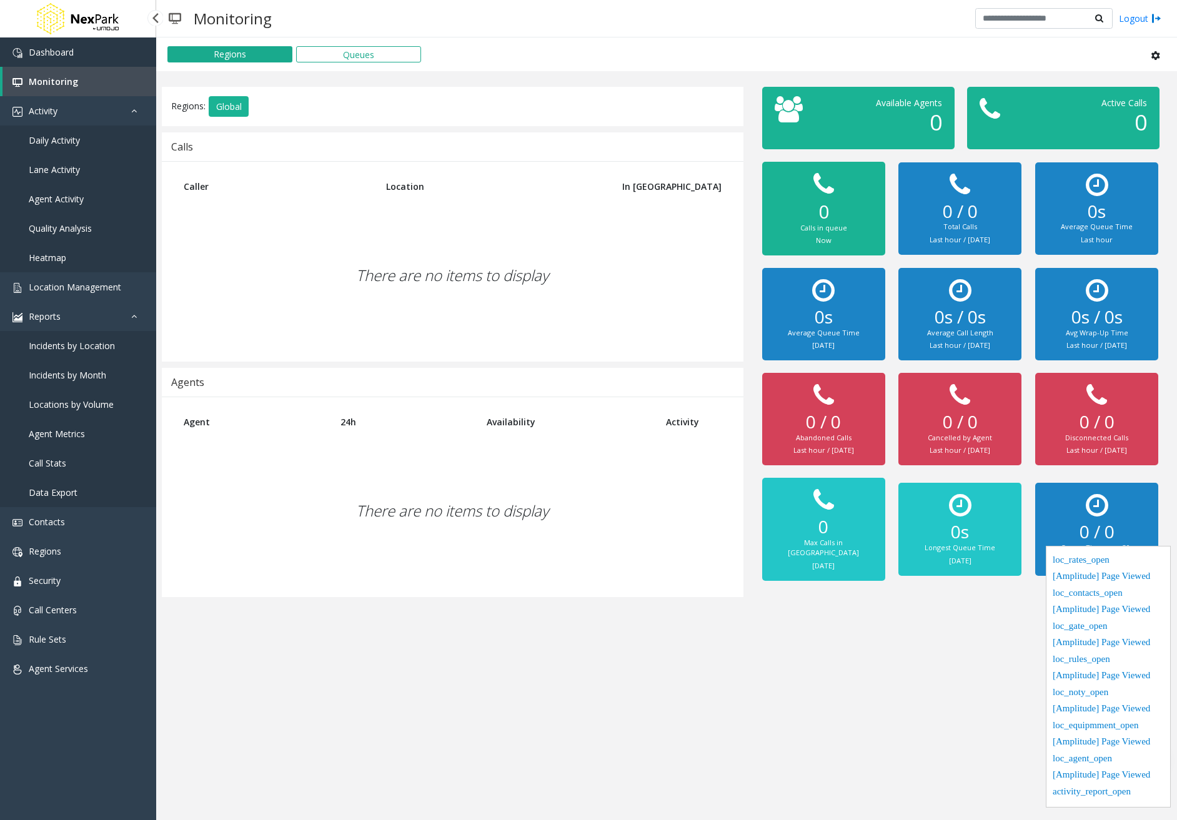
click at [94, 59] on link "Dashboard" at bounding box center [78, 51] width 156 height 29
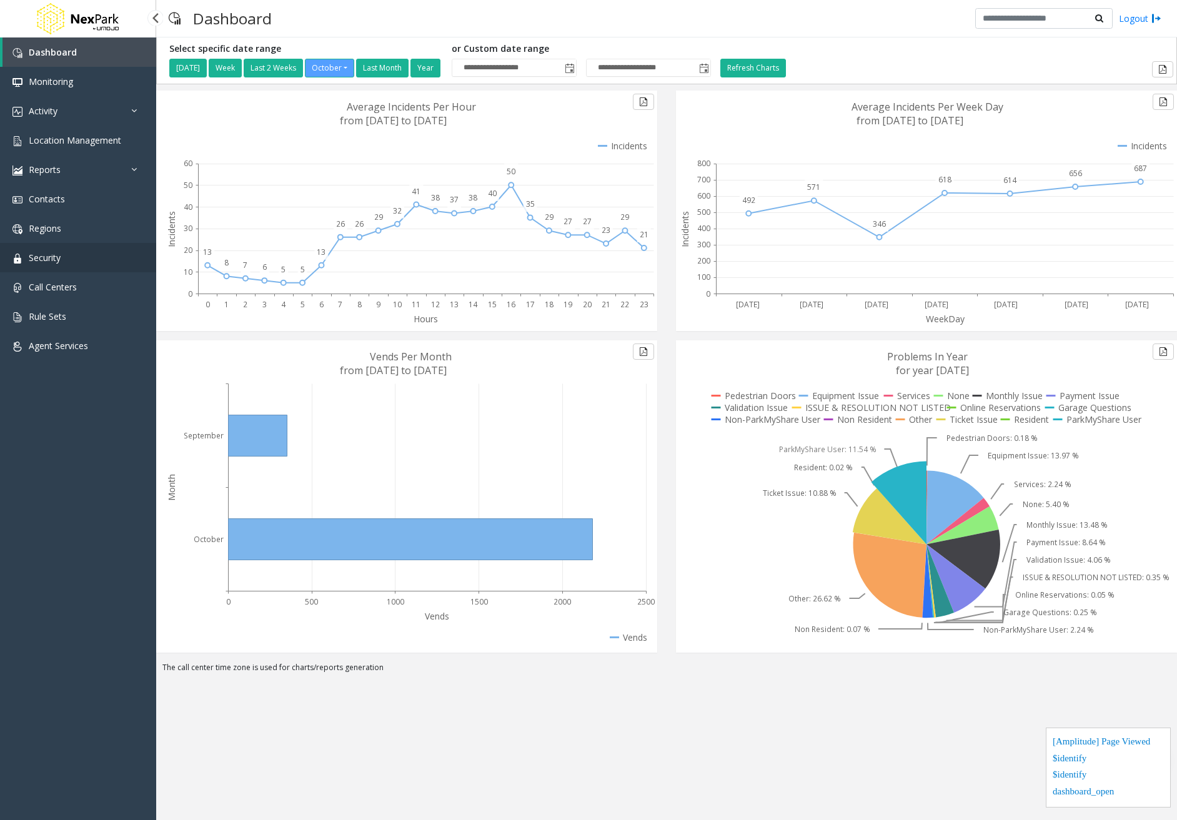
click at [66, 260] on link "Security" at bounding box center [78, 257] width 156 height 29
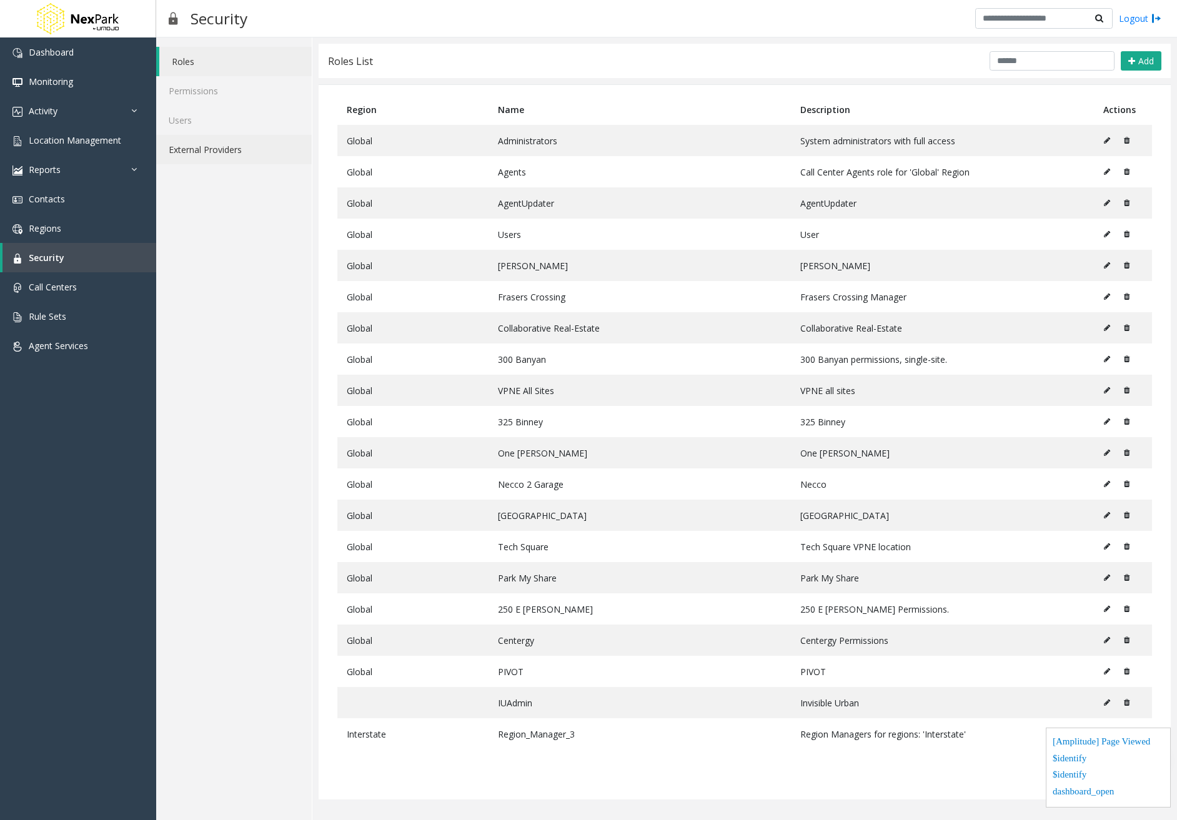
click at [240, 149] on link "External Providers" at bounding box center [234, 149] width 156 height 29
